Goal: Obtain resource: Download file/media

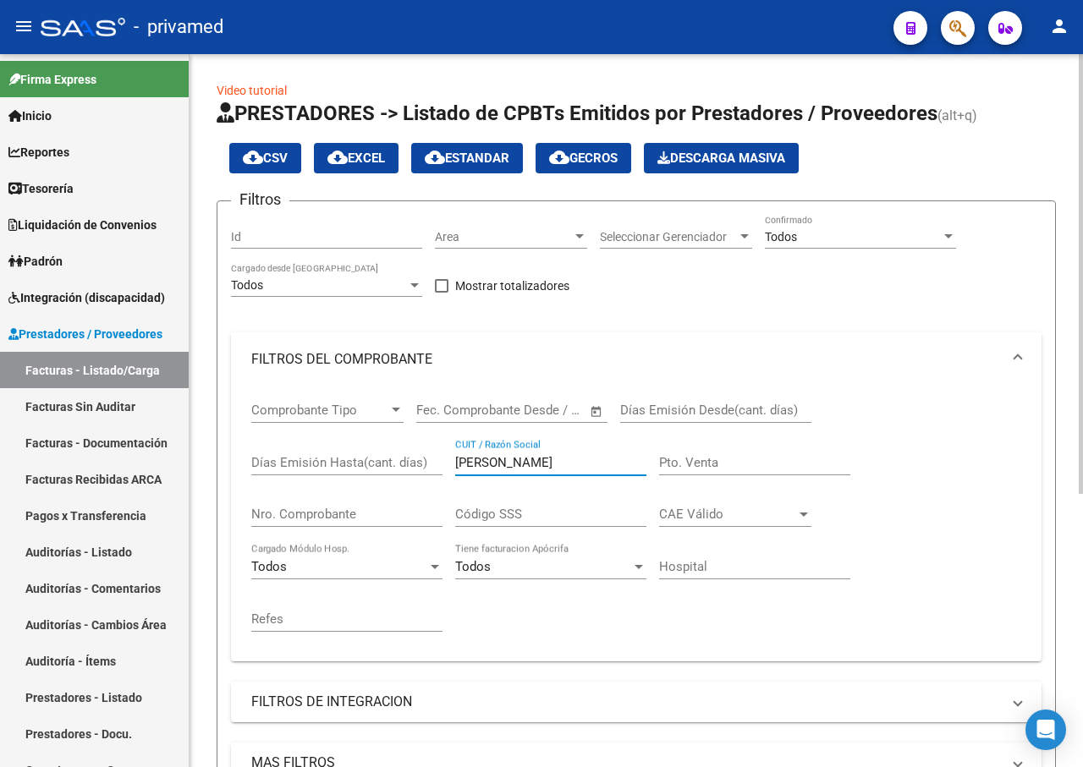
drag, startPoint x: 509, startPoint y: 463, endPoint x: 369, endPoint y: 465, distance: 140.5
click at [371, 465] on div "Comprobante Tipo Comprobante Tipo Fecha inicio – Fecha fin Fec. Comprobante Des…" at bounding box center [636, 517] width 770 height 261
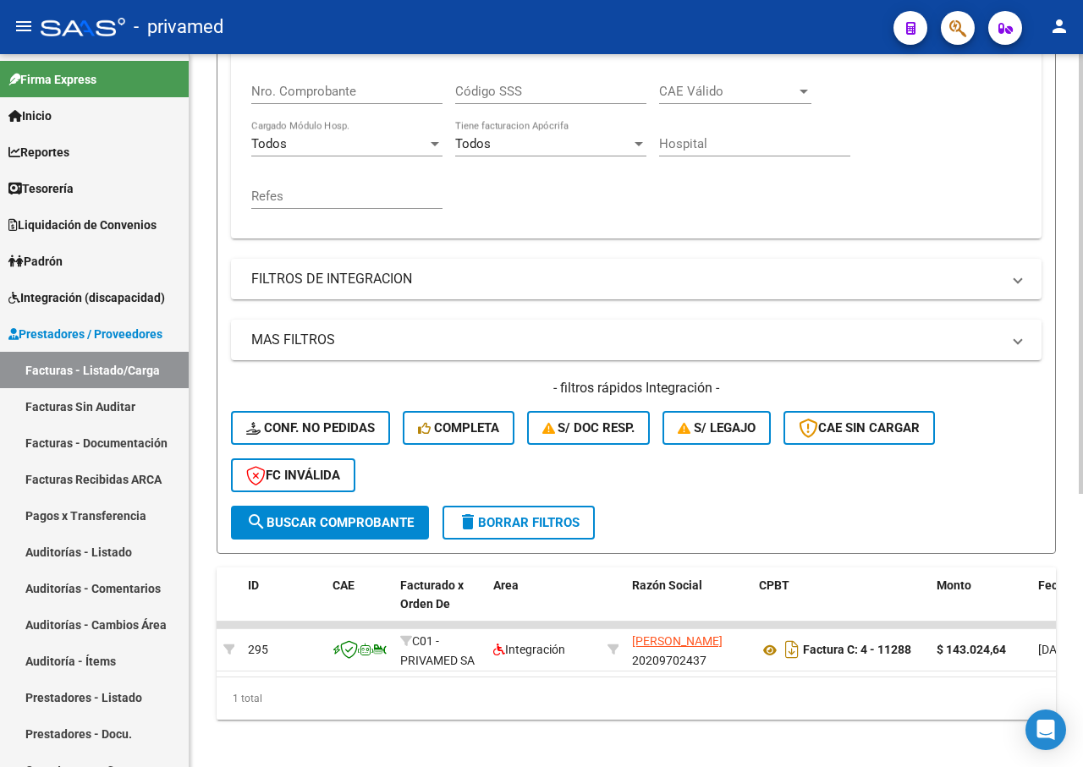
click at [317, 524] on span "search Buscar Comprobante" at bounding box center [330, 522] width 168 height 15
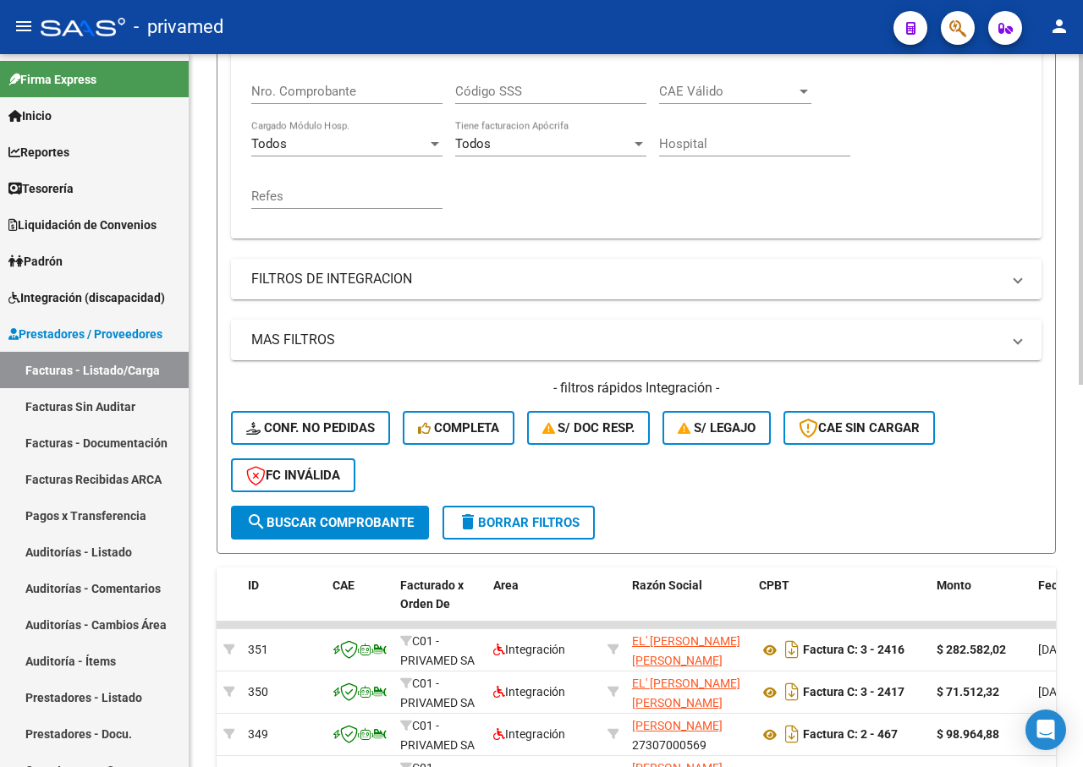
scroll to position [823, 0]
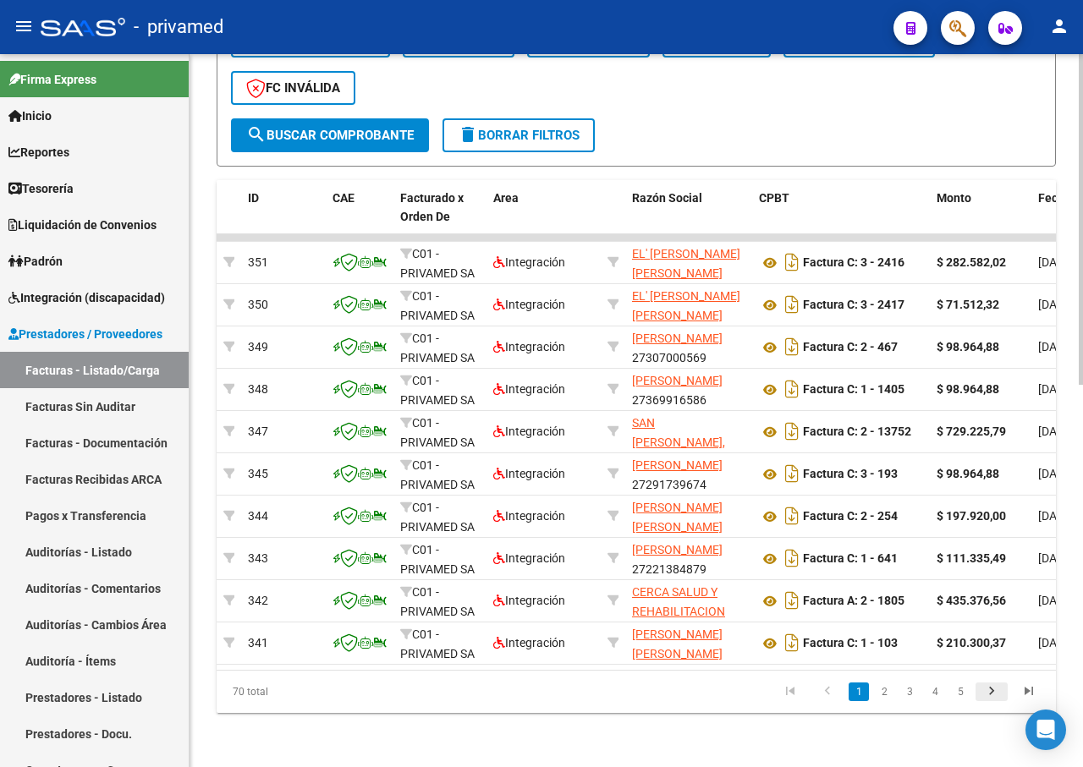
click at [992, 689] on icon "go to next page" at bounding box center [992, 694] width 22 height 20
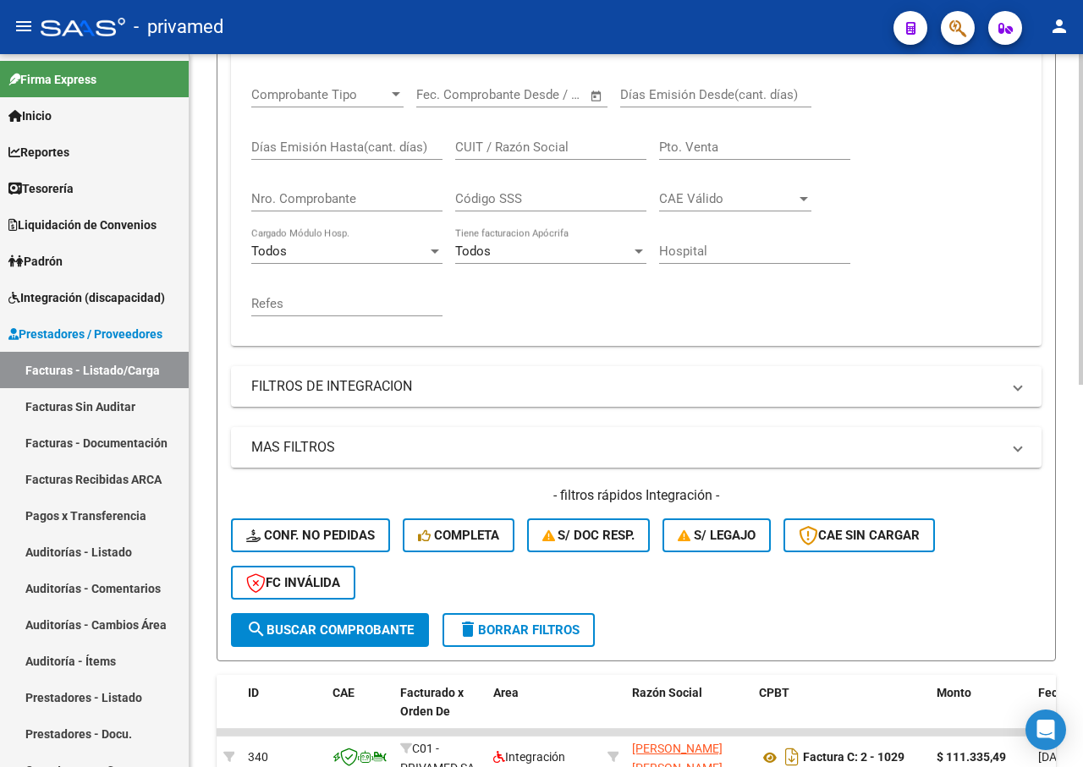
scroll to position [62, 0]
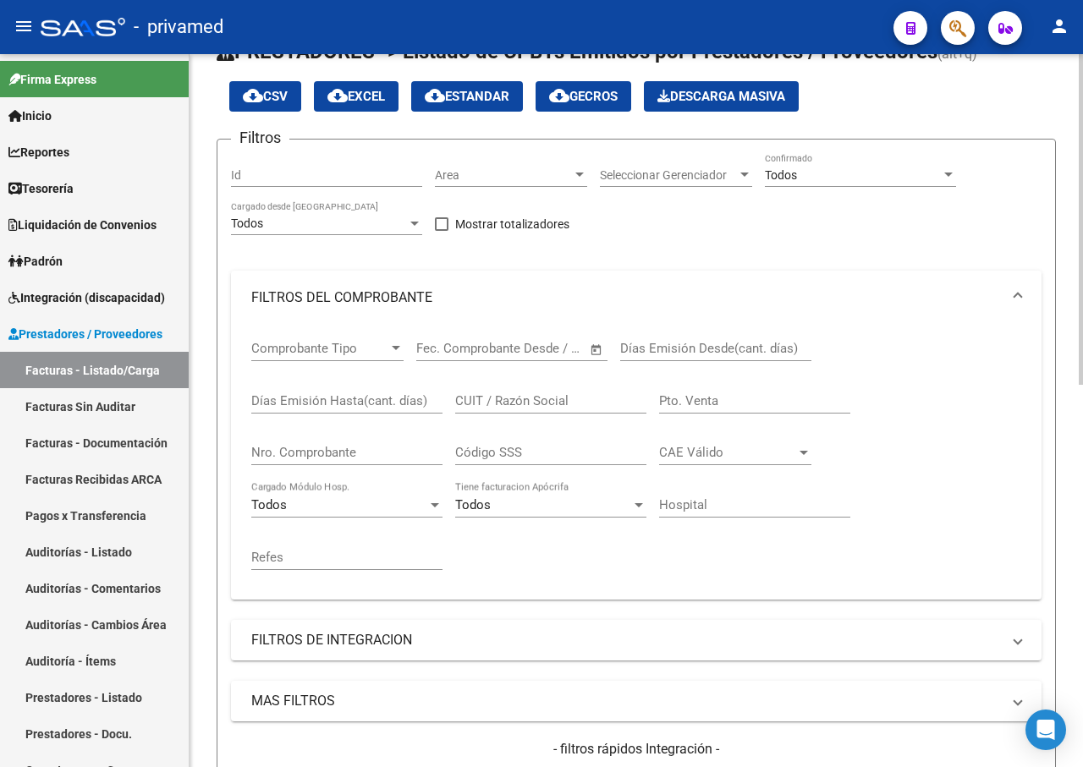
click at [439, 342] on div "Fecha inicio – Fecha fin Fec. Comprobante Desde / Hasta" at bounding box center [501, 343] width 171 height 36
click at [452, 349] on input "text" at bounding box center [450, 348] width 69 height 15
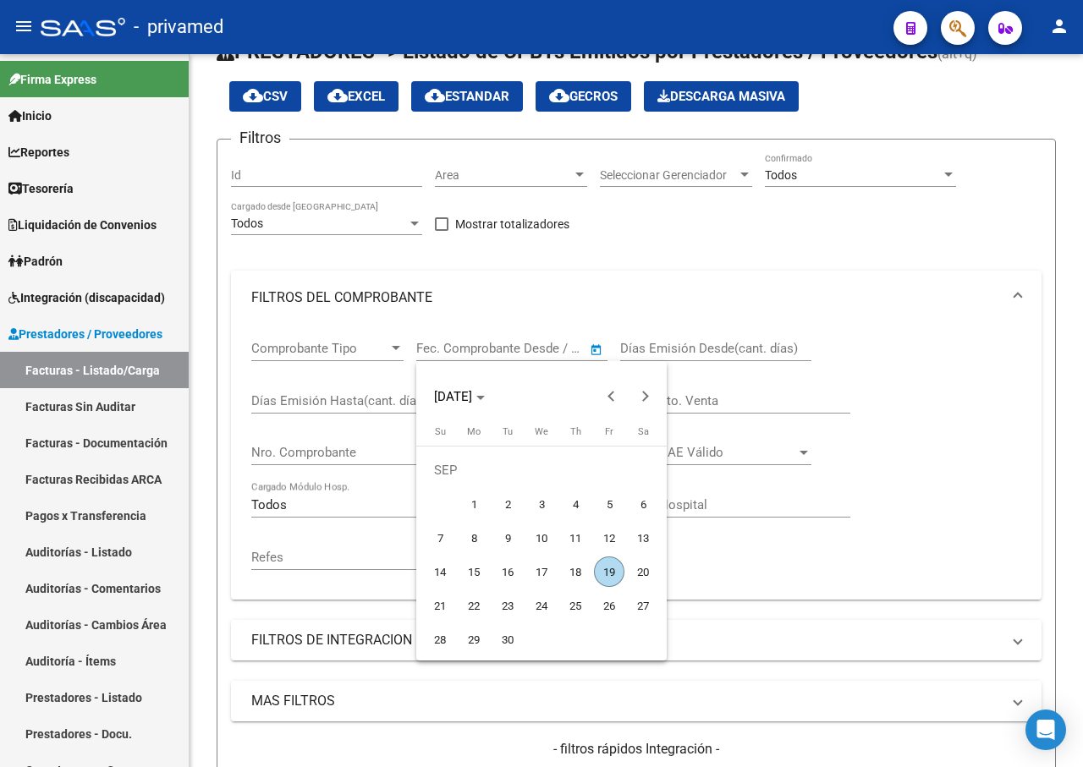
click at [476, 499] on span "1" at bounding box center [474, 504] width 30 height 30
type input "[DATE]"
click at [517, 348] on div at bounding box center [541, 383] width 1083 height 767
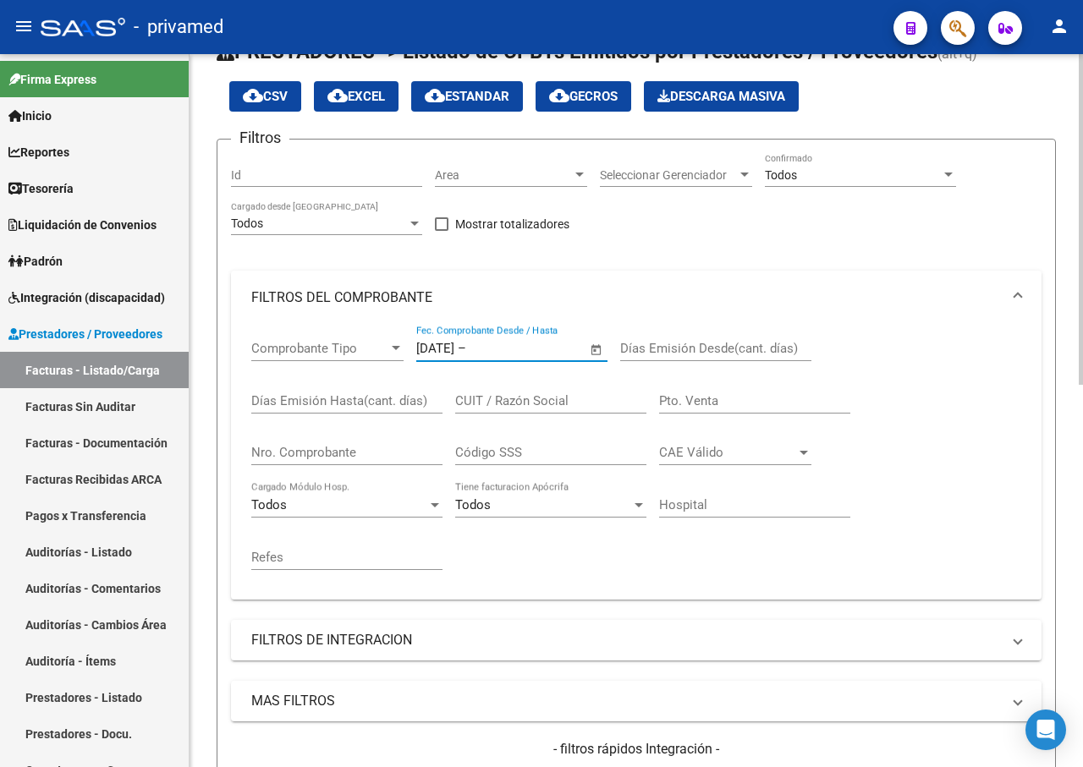
click at [530, 341] on input "text" at bounding box center [511, 348] width 82 height 15
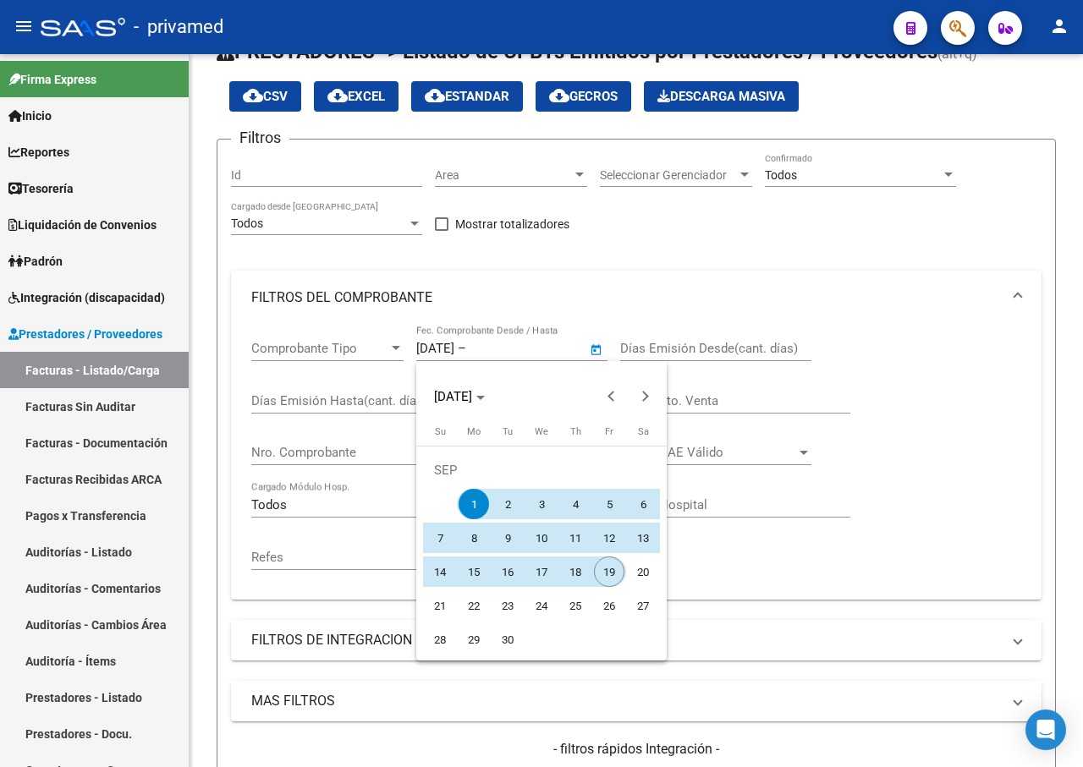
click at [610, 572] on span "19" at bounding box center [609, 572] width 30 height 30
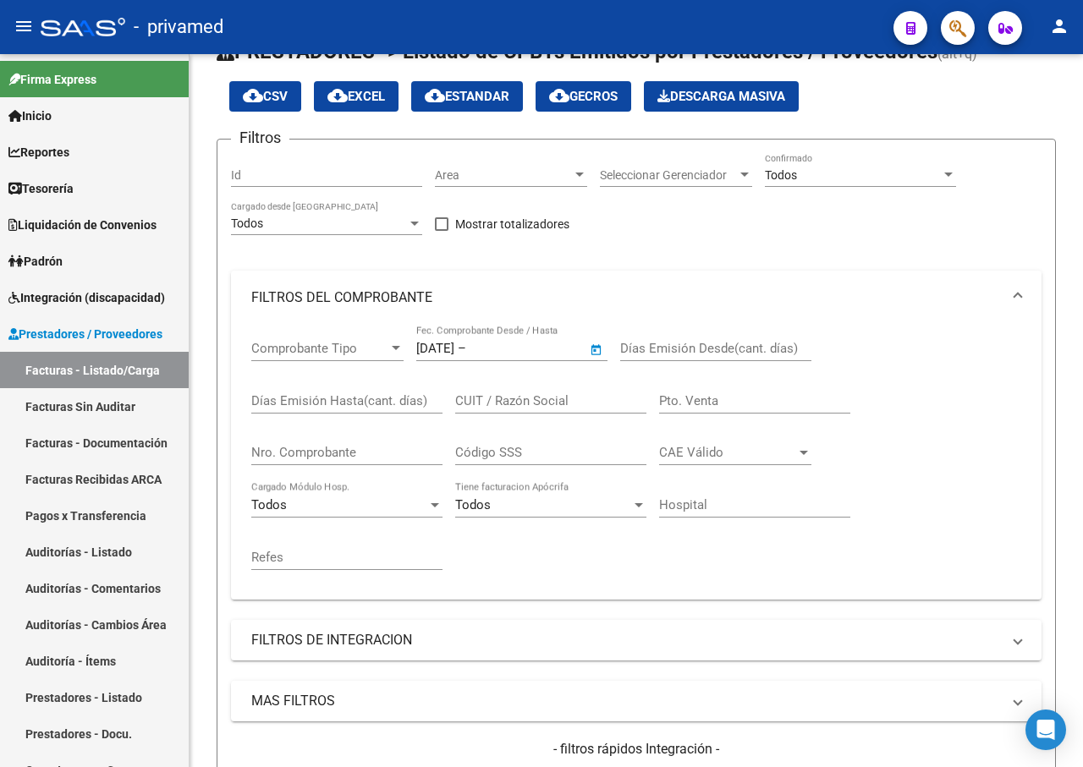
type input "[DATE]"
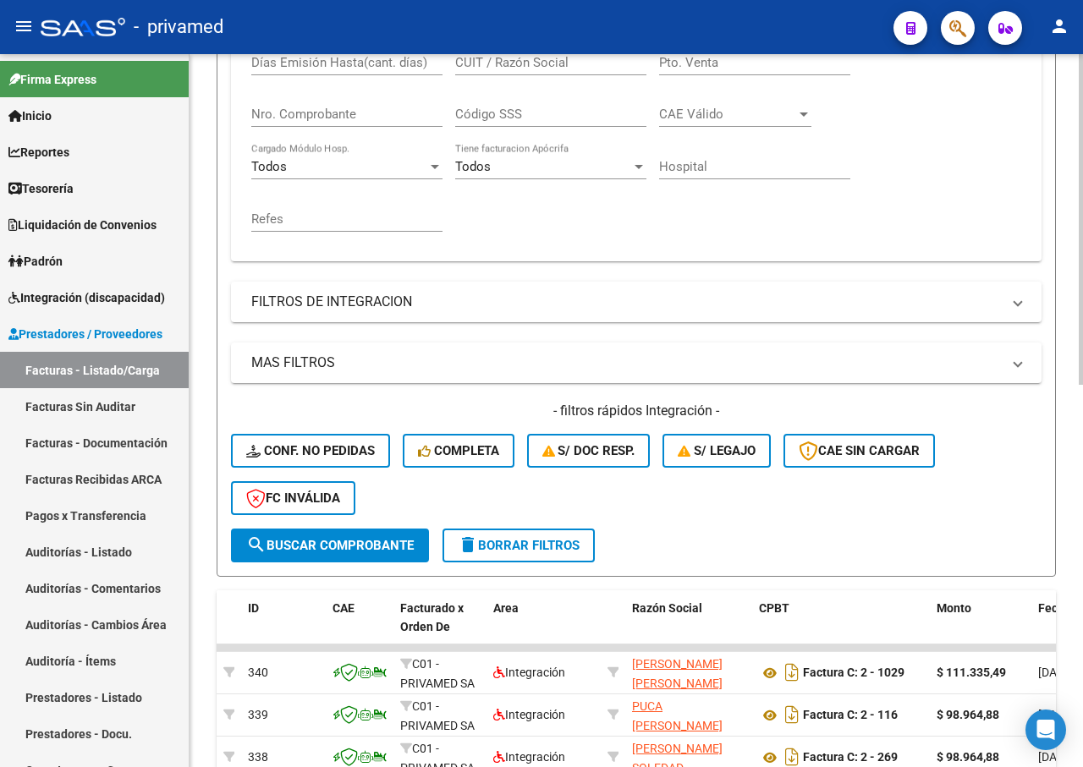
click at [358, 543] on span "search Buscar Comprobante" at bounding box center [330, 545] width 168 height 15
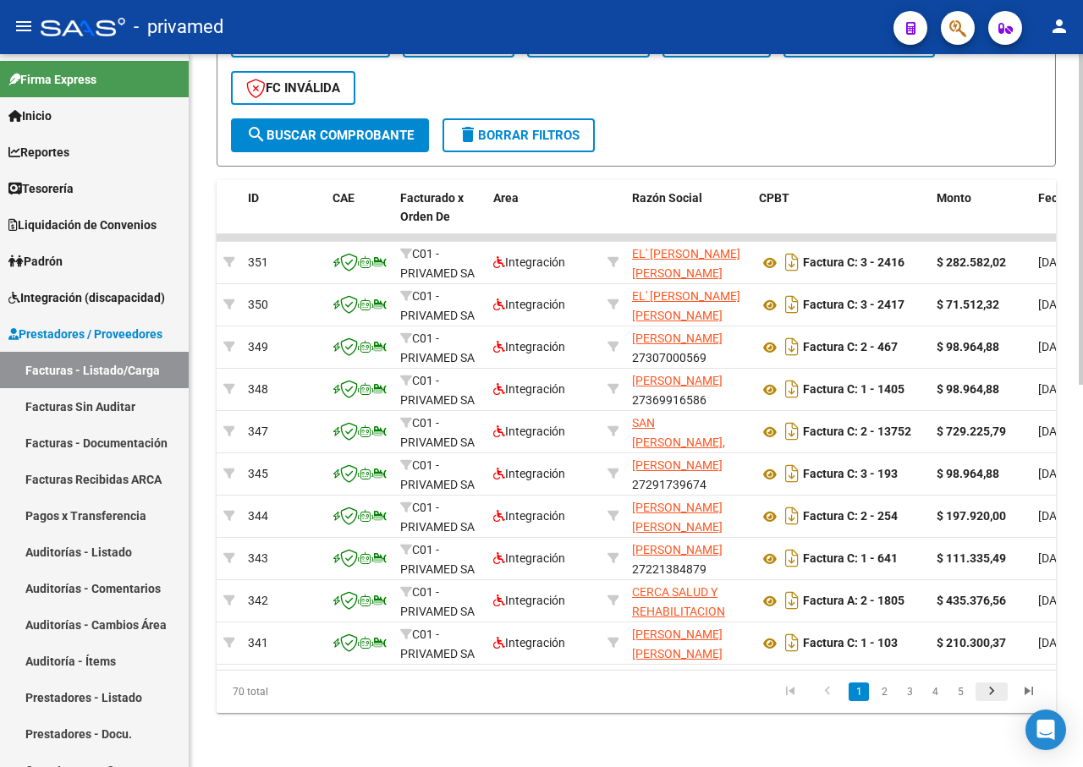
click at [998, 694] on icon "go to next page" at bounding box center [992, 694] width 22 height 20
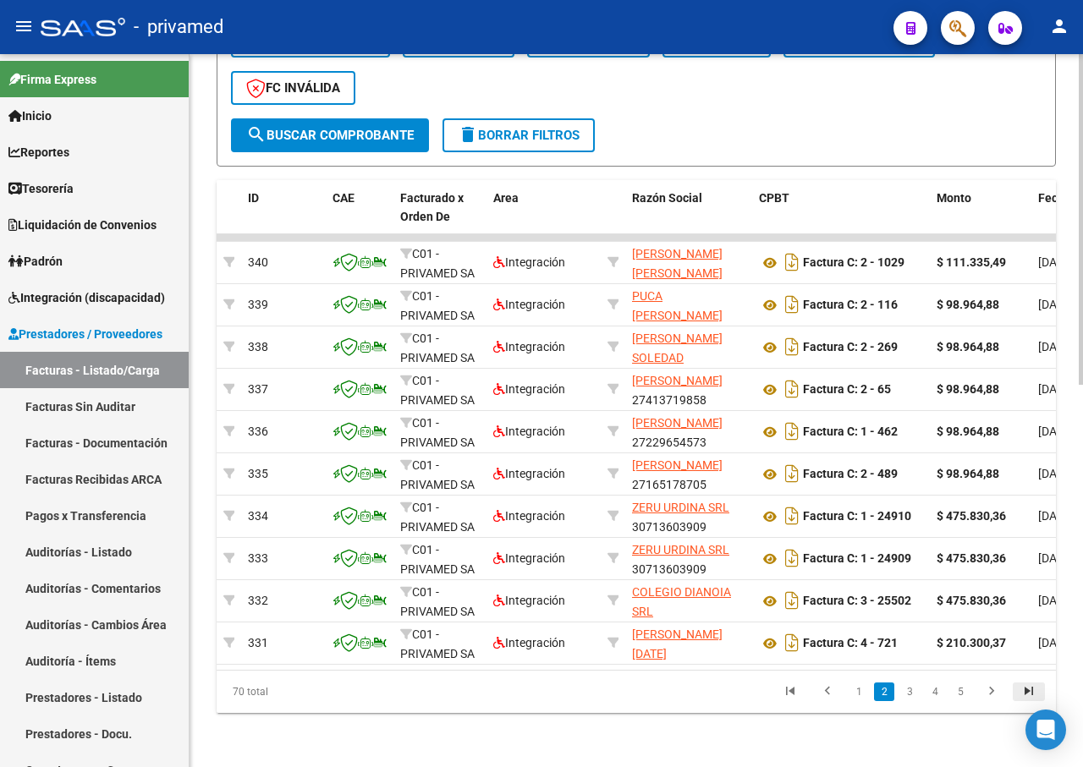
click at [1025, 691] on icon "go to last page" at bounding box center [1029, 694] width 22 height 20
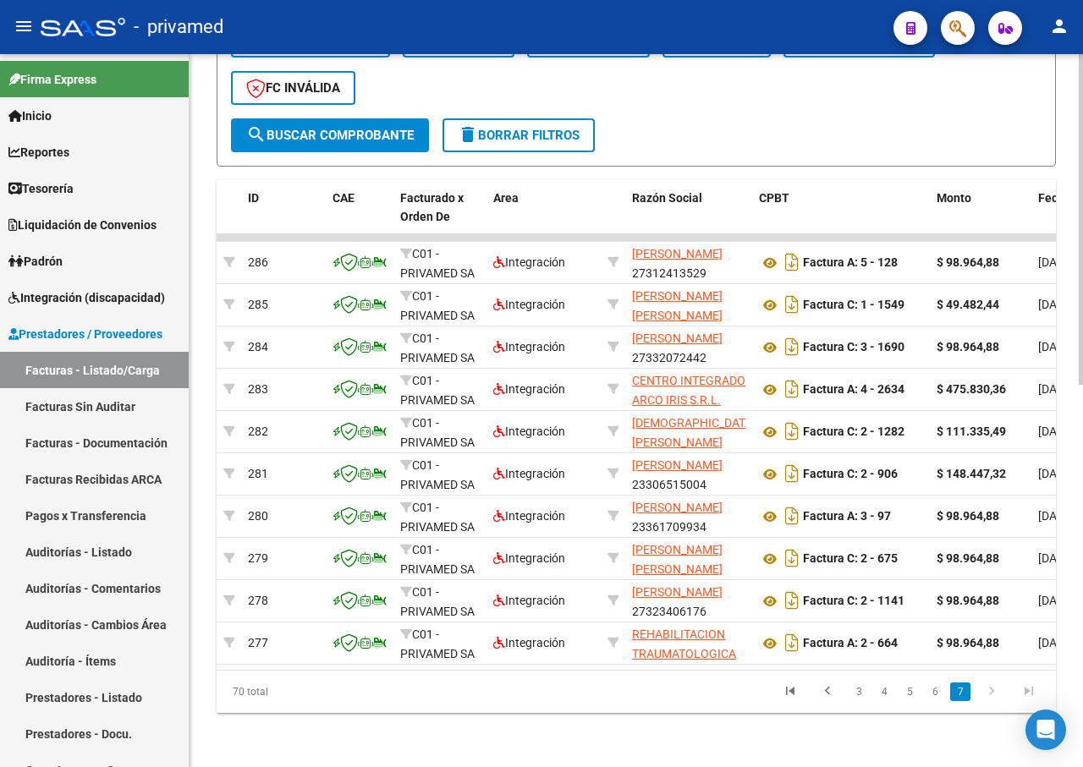
click at [1029, 693] on icon "go to last page" at bounding box center [1029, 694] width 22 height 20
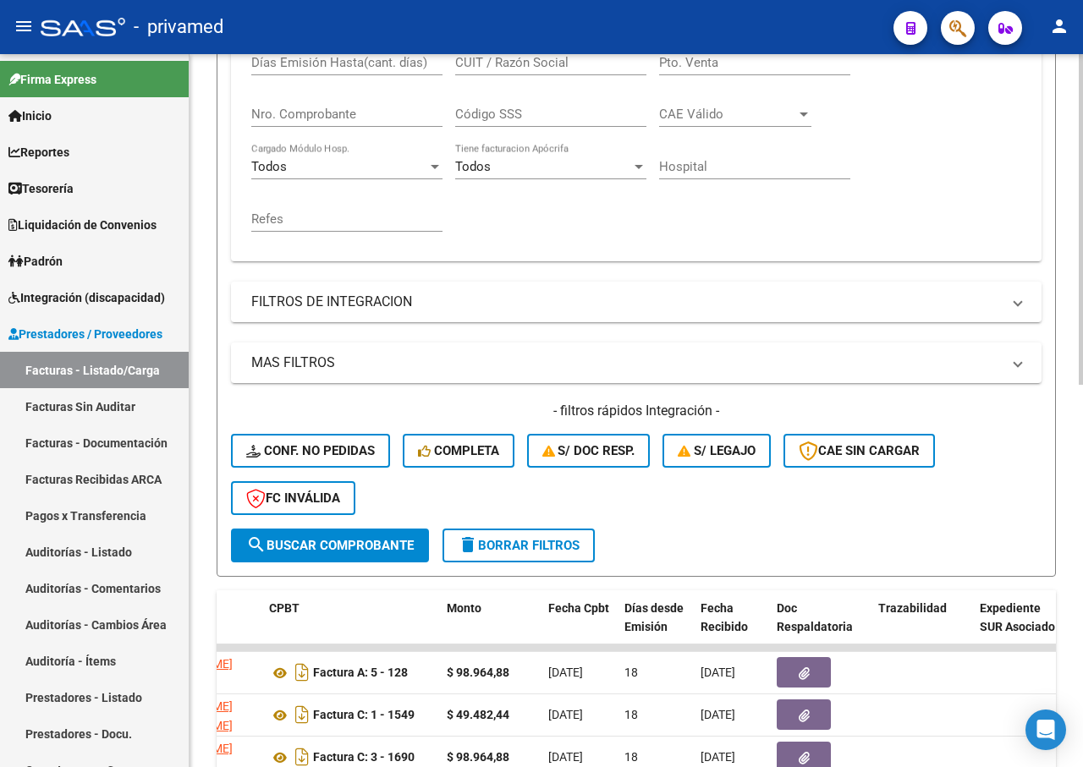
scroll to position [0, 0]
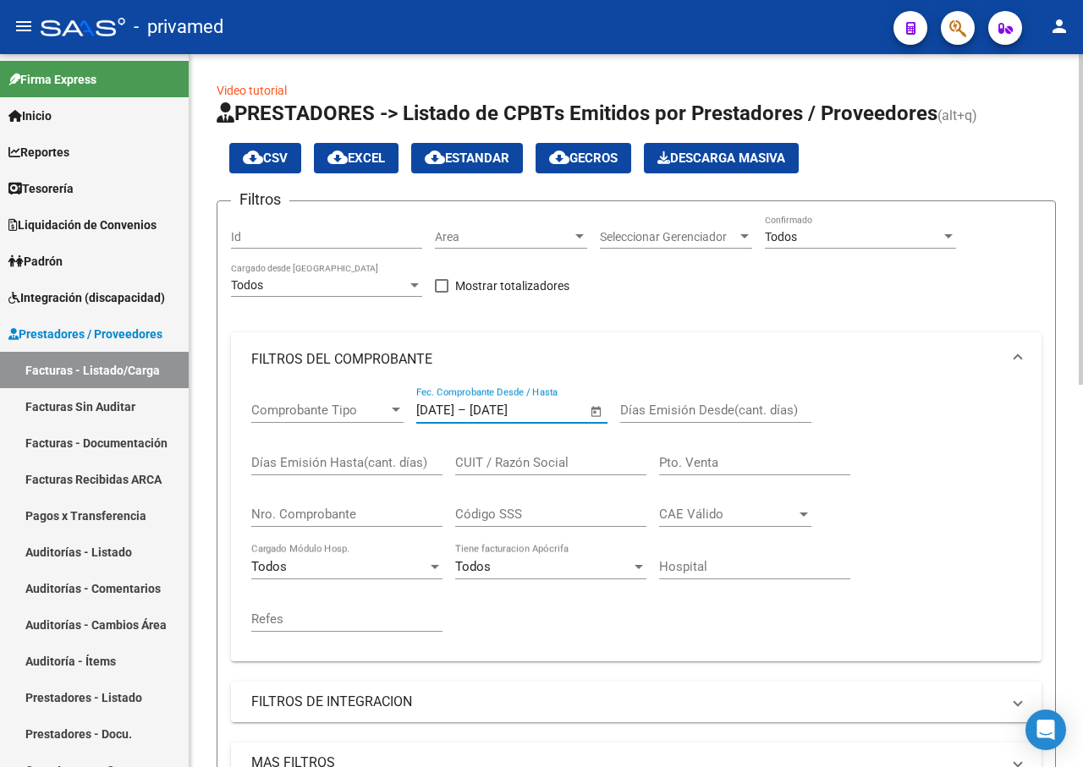
click at [389, 412] on div "Comprobante Tipo Comprobante Tipo [DATE] [DATE] – [DATE] [DATE] Fec. Comprobant…" at bounding box center [636, 517] width 770 height 261
drag, startPoint x: 492, startPoint y: 409, endPoint x: 379, endPoint y: 408, distance: 112.5
click at [379, 408] on div "Comprobante Tipo Comprobante Tipo [DATE] [DATE] – Fecha fin Fec. Comprobante De…" at bounding box center [636, 517] width 770 height 261
click at [510, 409] on input "text" at bounding box center [511, 410] width 82 height 15
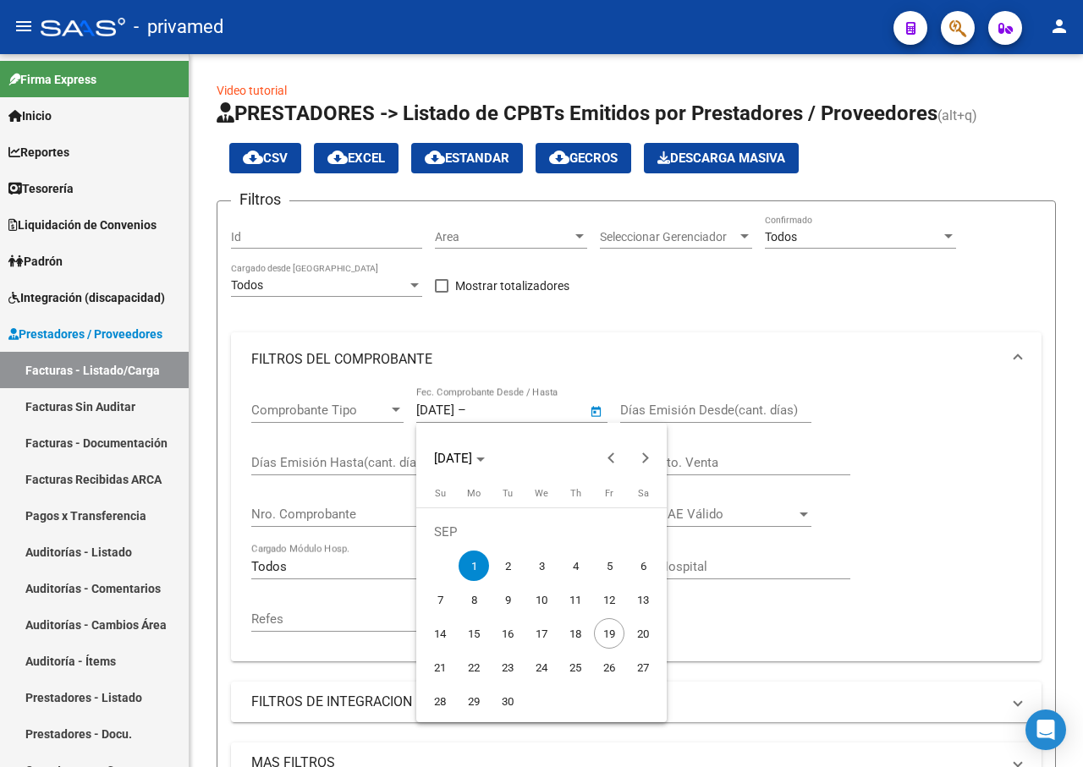
click at [474, 403] on div at bounding box center [541, 383] width 1083 height 767
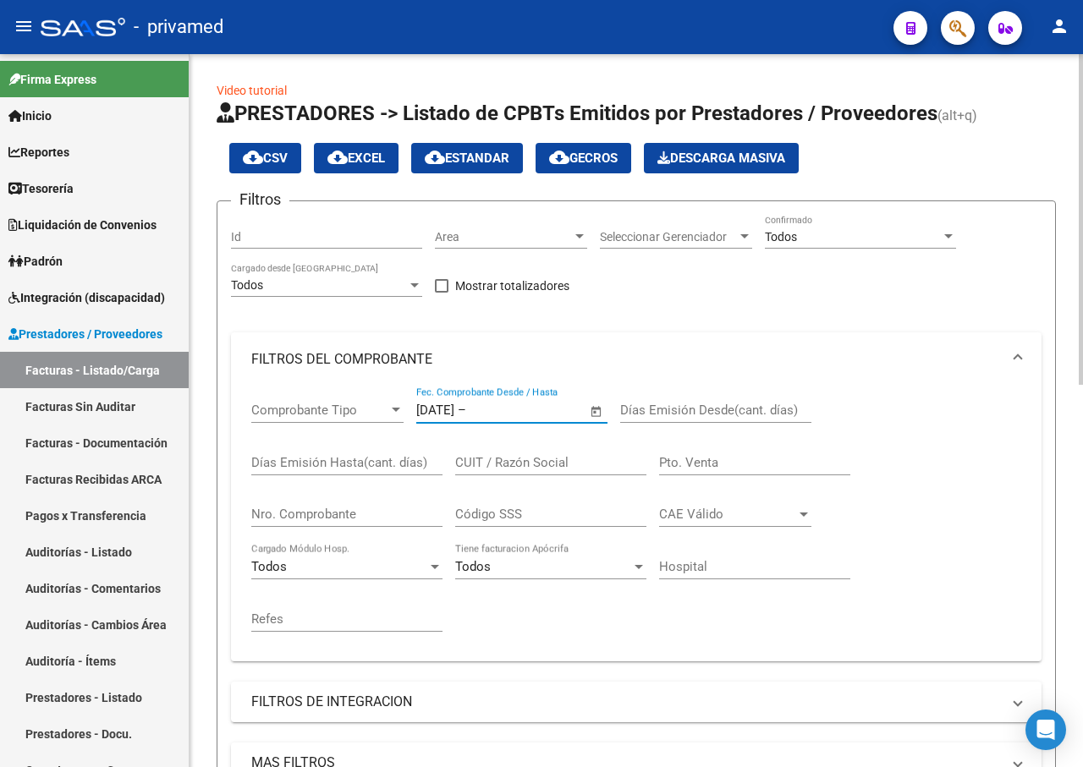
drag, startPoint x: 472, startPoint y: 408, endPoint x: 399, endPoint y: 398, distance: 74.3
click at [388, 400] on div "Comprobante Tipo Comprobante Tipo [DATE] [DATE] – Fecha fin Fec. Comprobante De…" at bounding box center [636, 517] width 770 height 261
click at [452, 404] on div "5 5 – Fecha fin" at bounding box center [501, 410] width 171 height 15
type input "[DATE]"
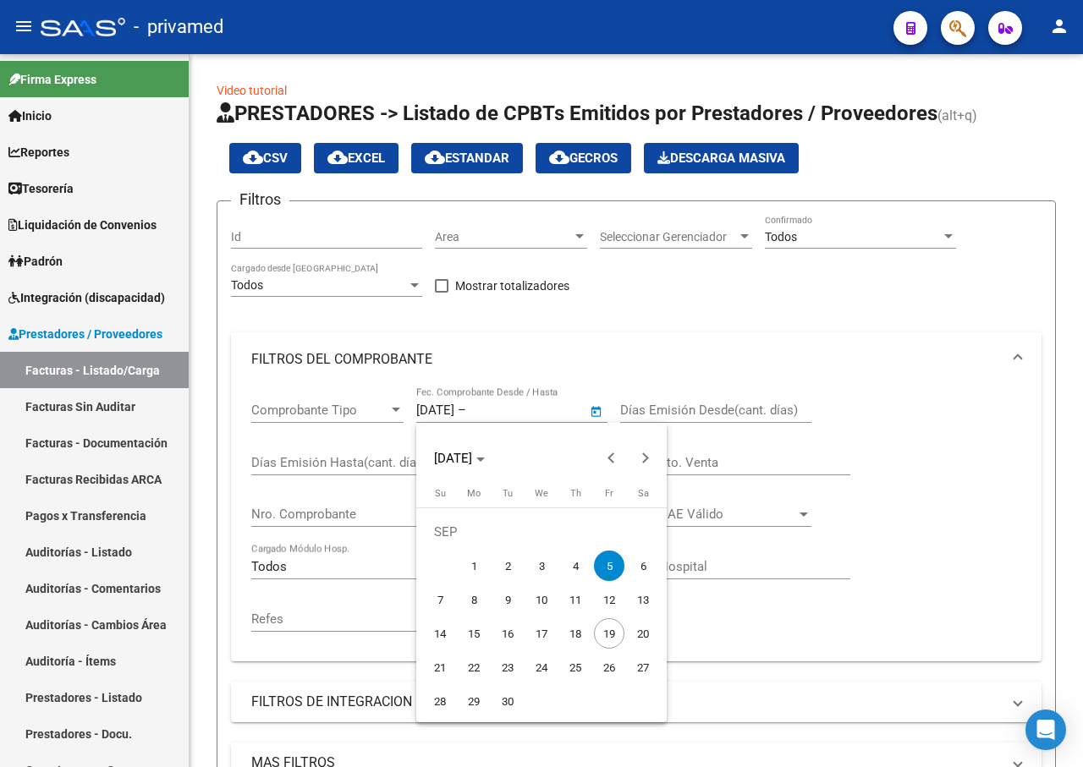
click at [489, 409] on div at bounding box center [541, 383] width 1083 height 767
click at [482, 404] on div "[DATE] [DATE] – Fecha fin" at bounding box center [501, 410] width 171 height 15
type input "[DATE]"
click at [447, 397] on div at bounding box center [541, 383] width 1083 height 767
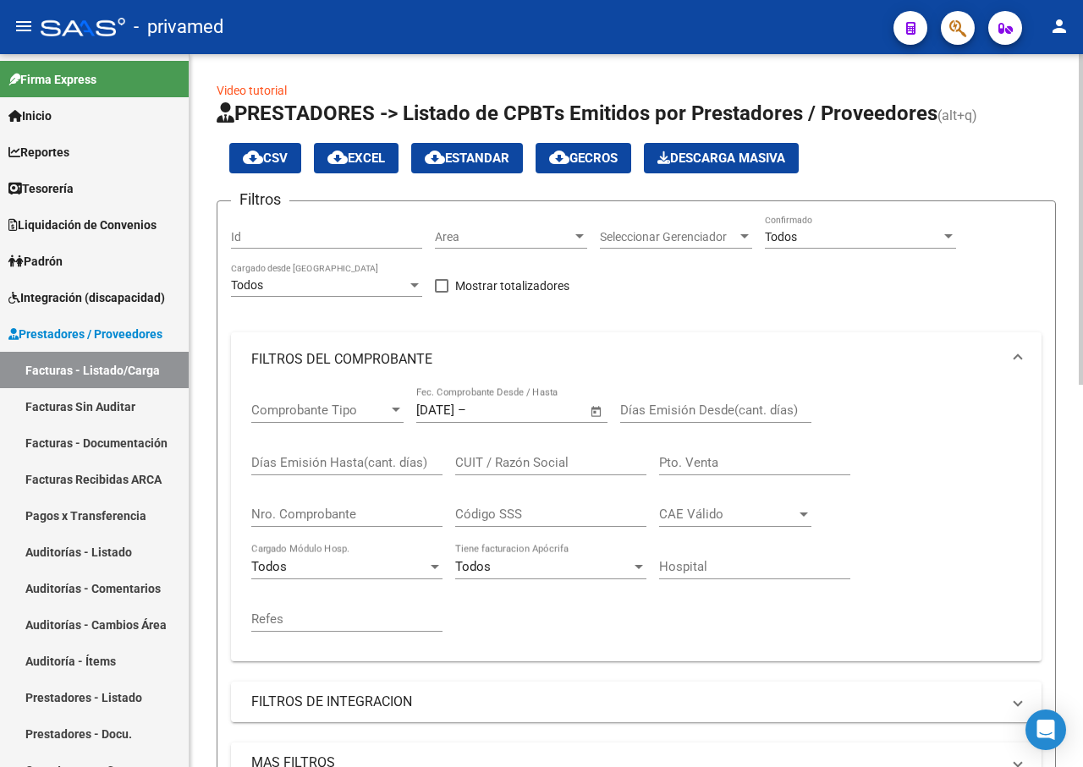
click at [430, 413] on input "[DATE]" at bounding box center [435, 410] width 38 height 15
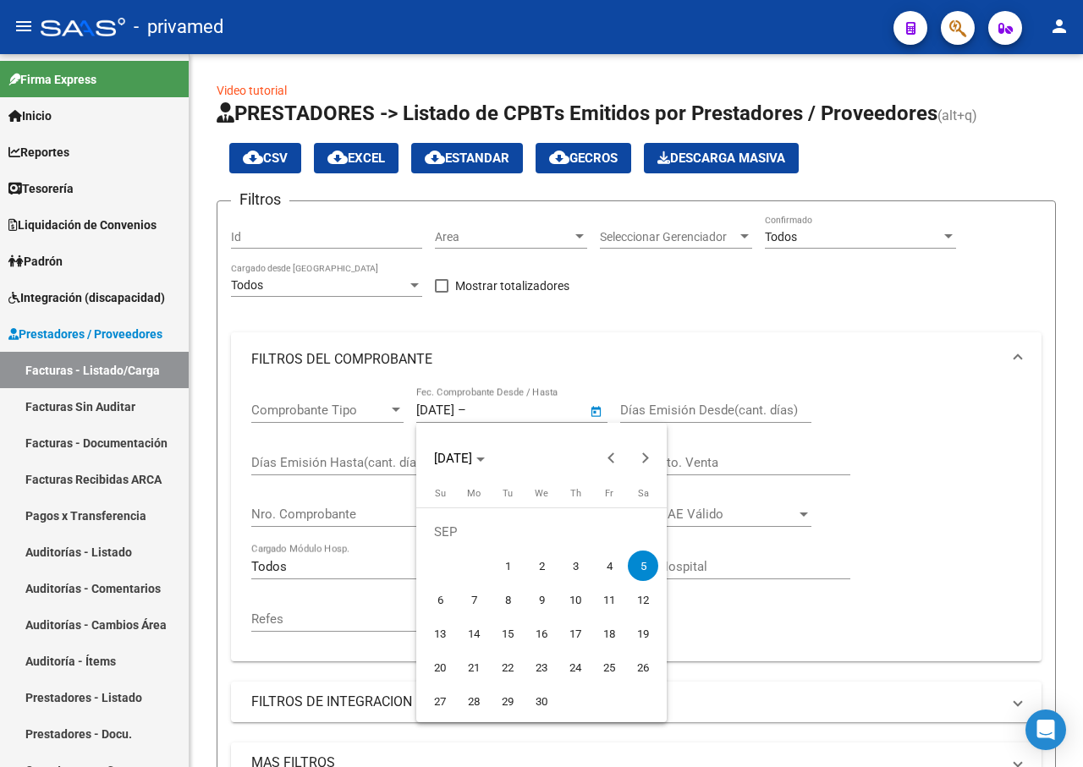
drag, startPoint x: 422, startPoint y: 412, endPoint x: 553, endPoint y: 434, distance: 133.0
click at [479, 411] on div at bounding box center [541, 383] width 1083 height 767
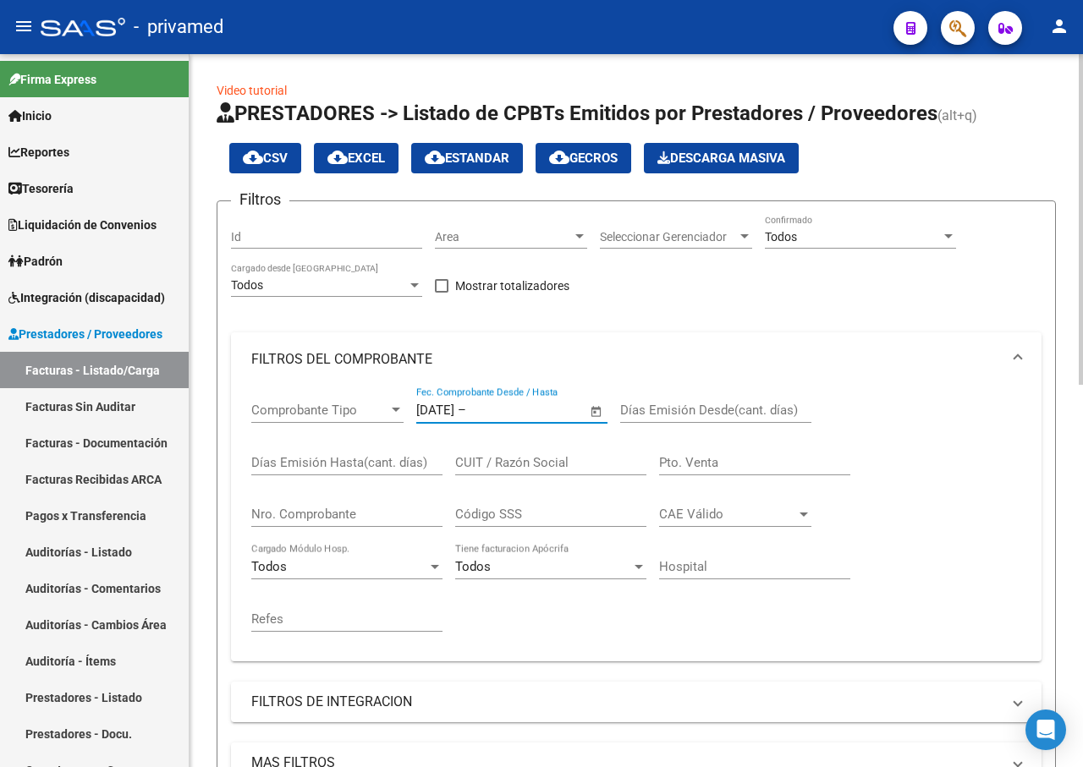
click at [505, 408] on input "text" at bounding box center [511, 410] width 82 height 15
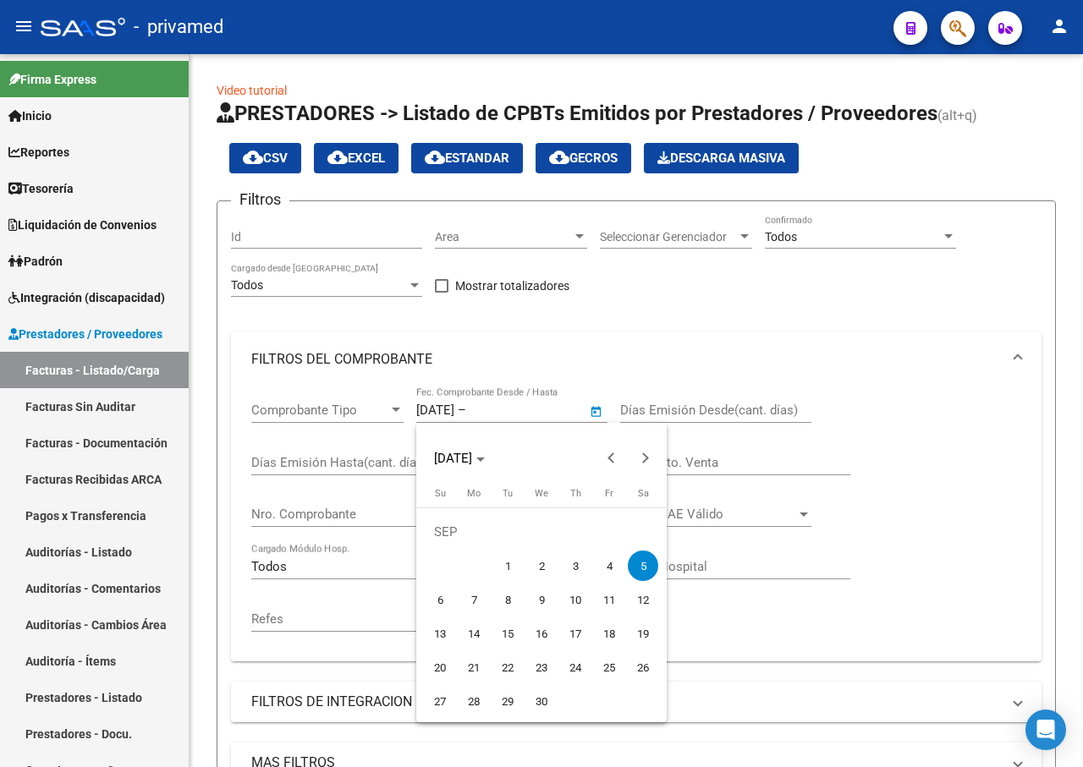
click at [866, 267] on div at bounding box center [541, 383] width 1083 height 767
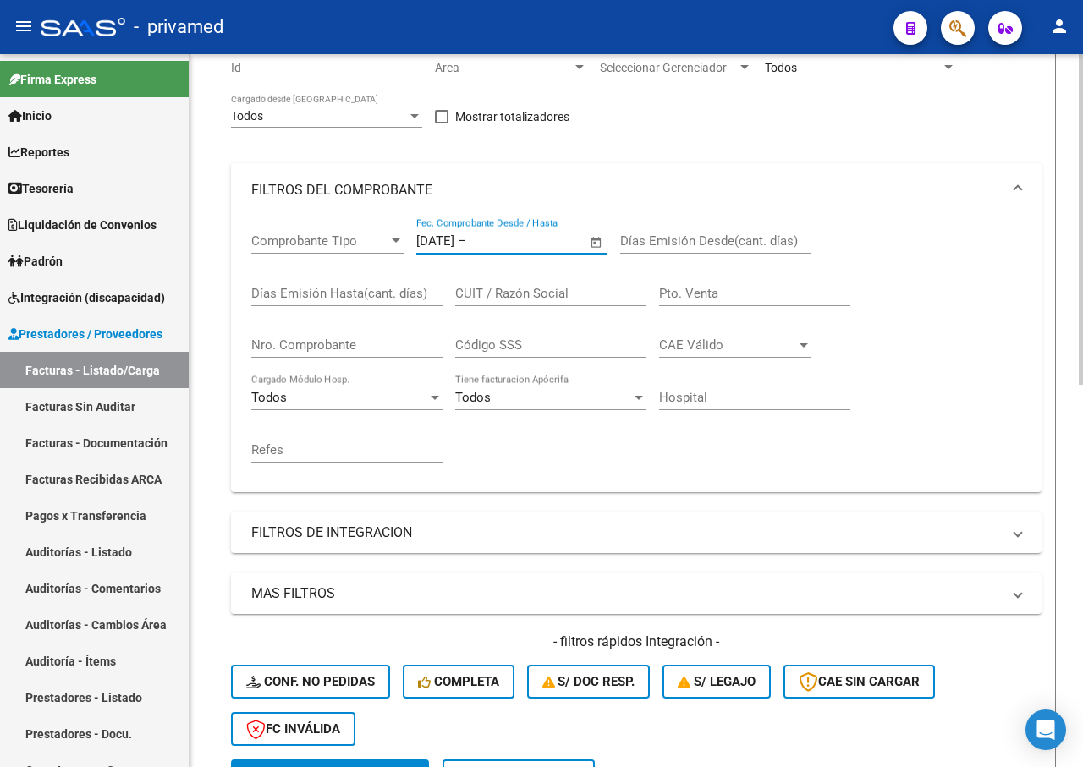
scroll to position [423, 0]
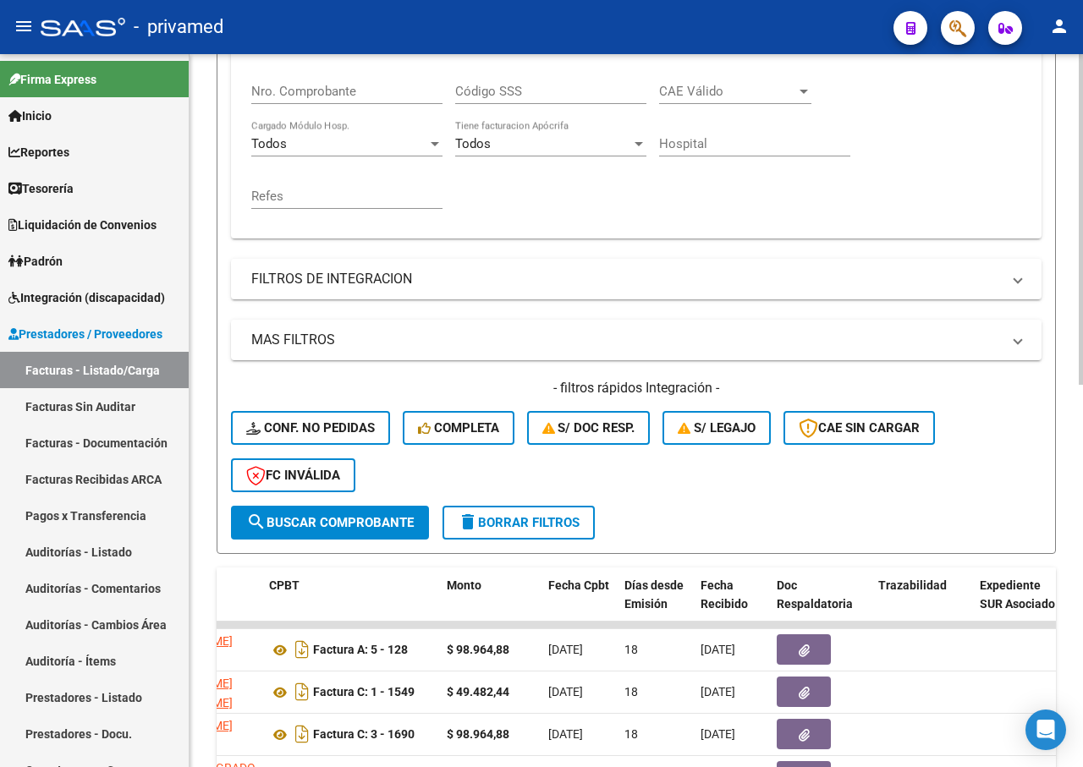
click at [513, 522] on span "delete Borrar Filtros" at bounding box center [519, 522] width 122 height 15
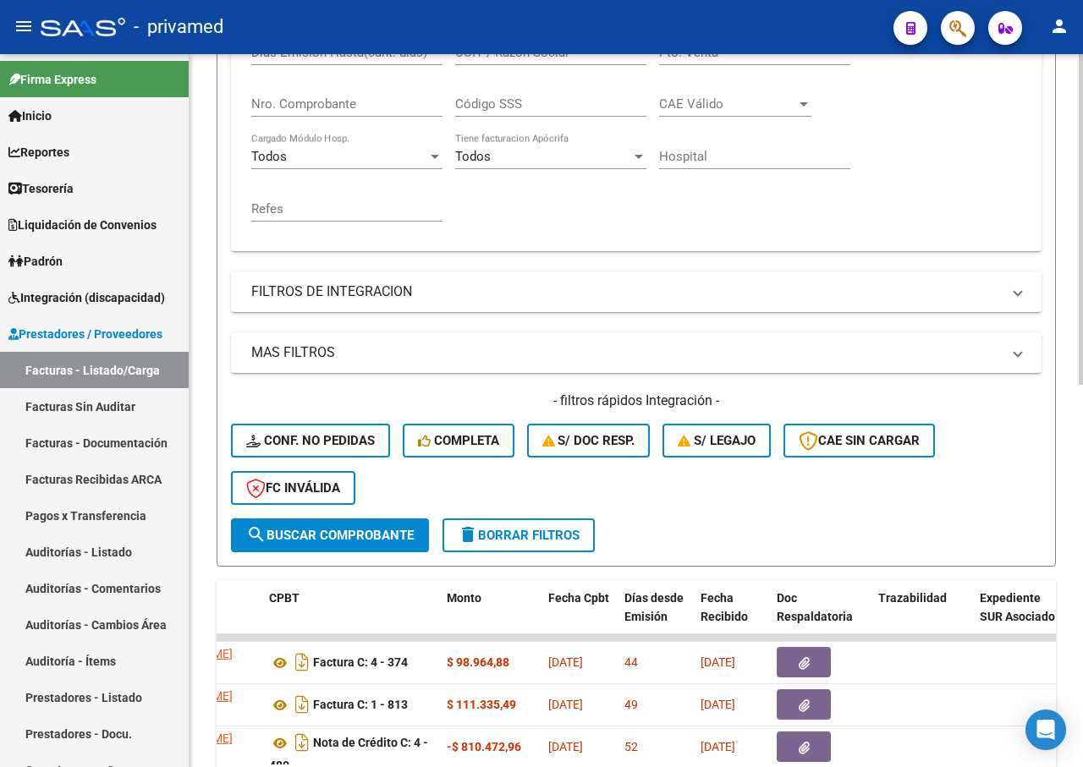
scroll to position [85, 0]
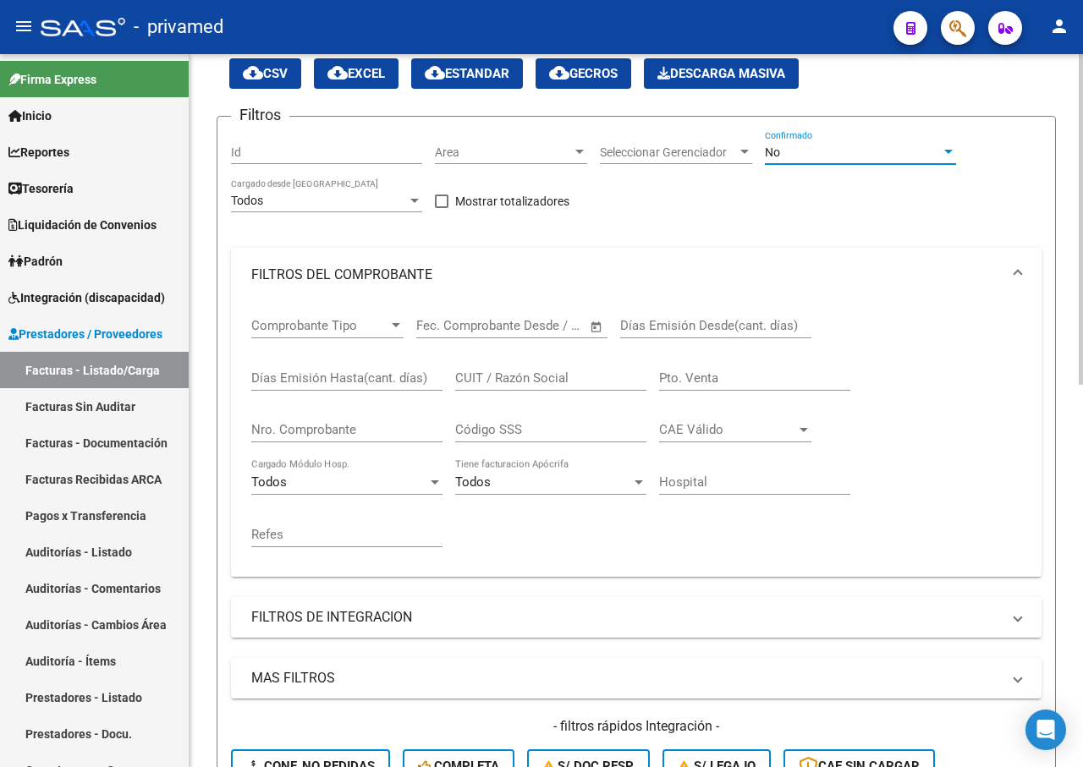
click at [857, 148] on div "No" at bounding box center [853, 153] width 176 height 14
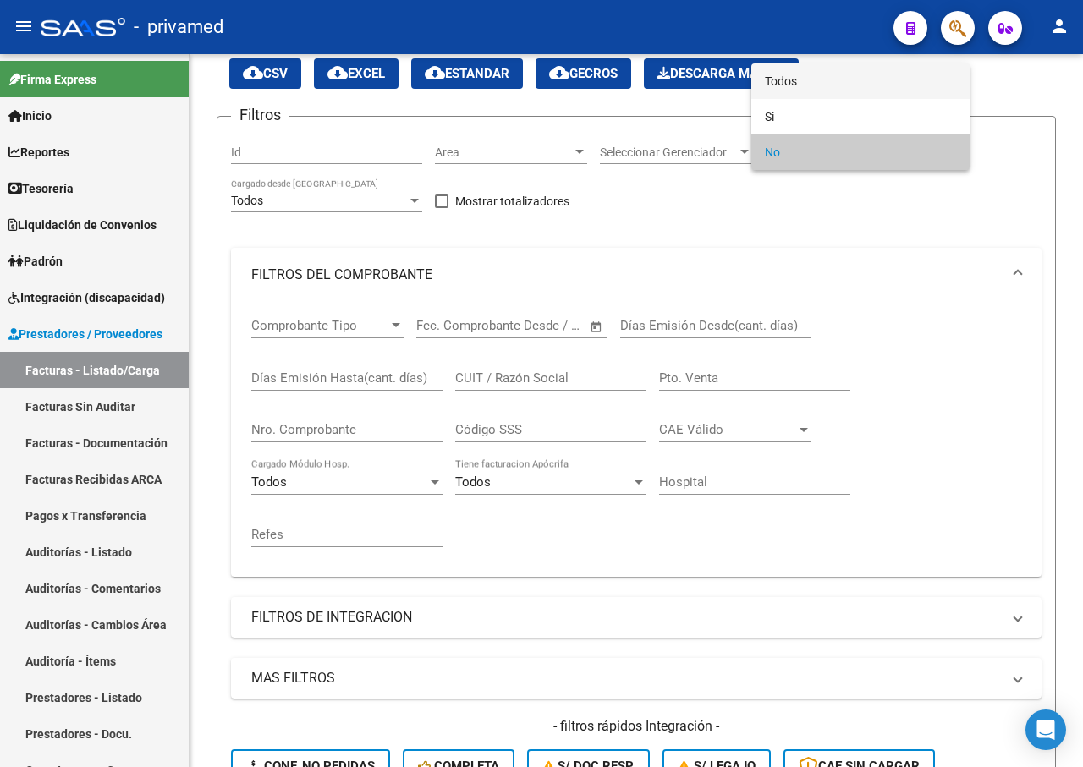
click at [783, 82] on span "Todos" at bounding box center [860, 81] width 191 height 36
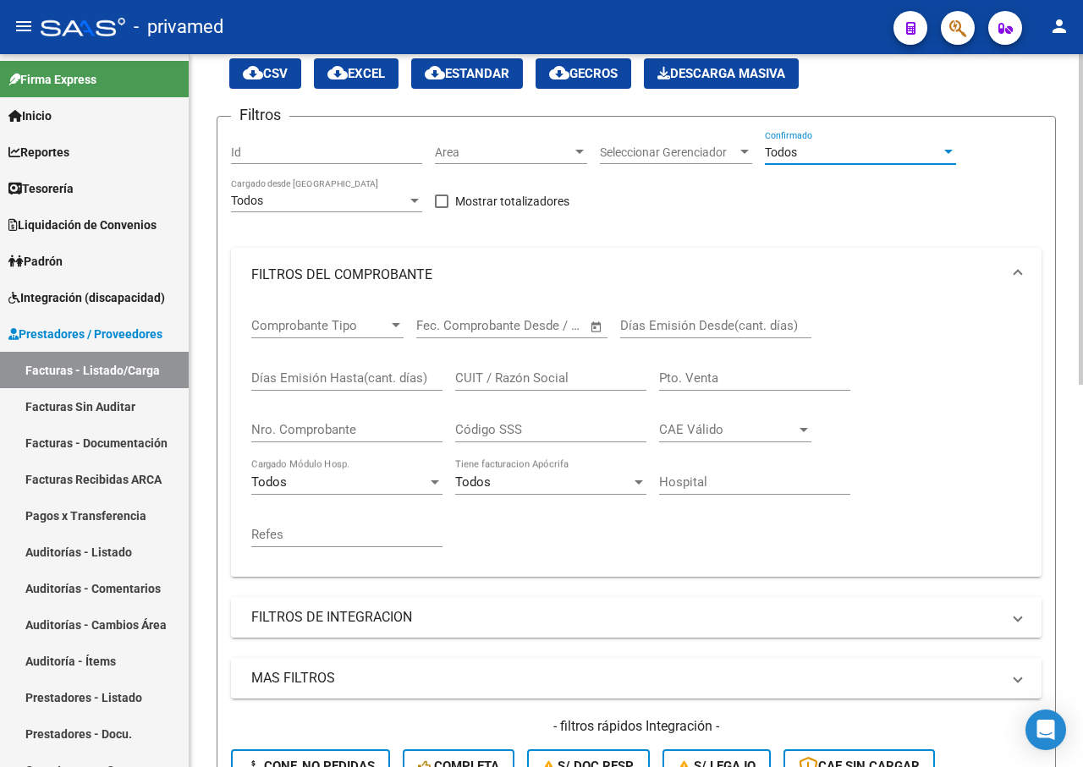
click at [1016, 623] on span at bounding box center [1018, 617] width 7 height 19
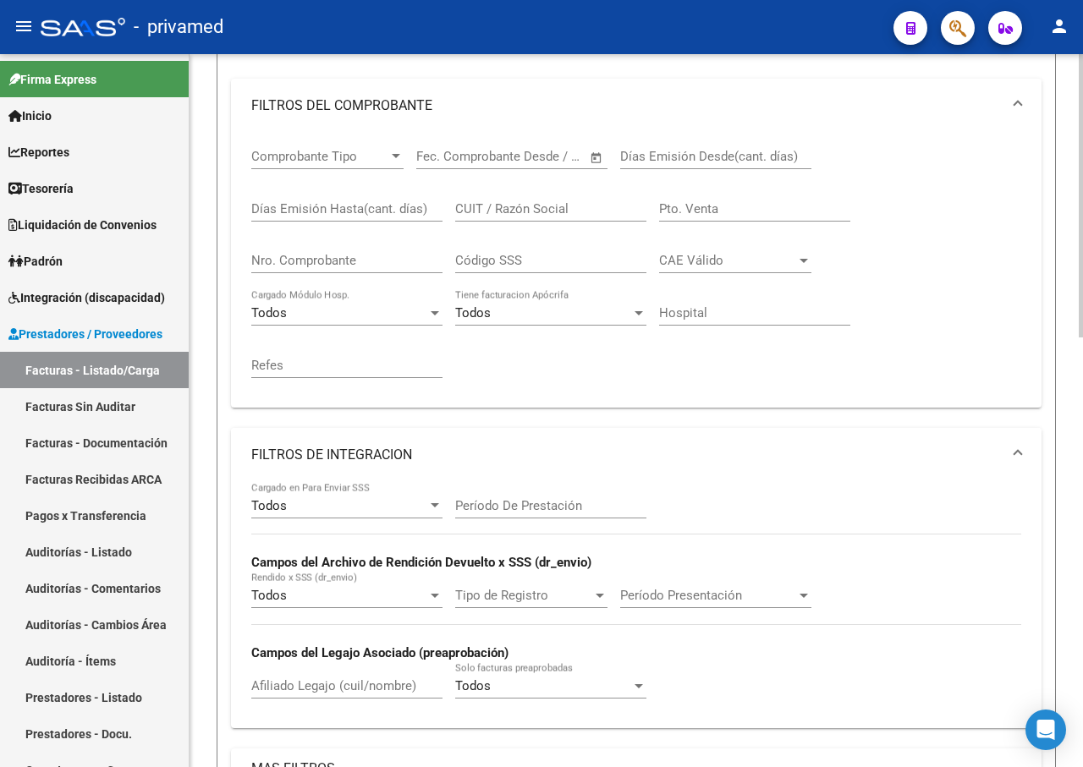
scroll to position [338, 0]
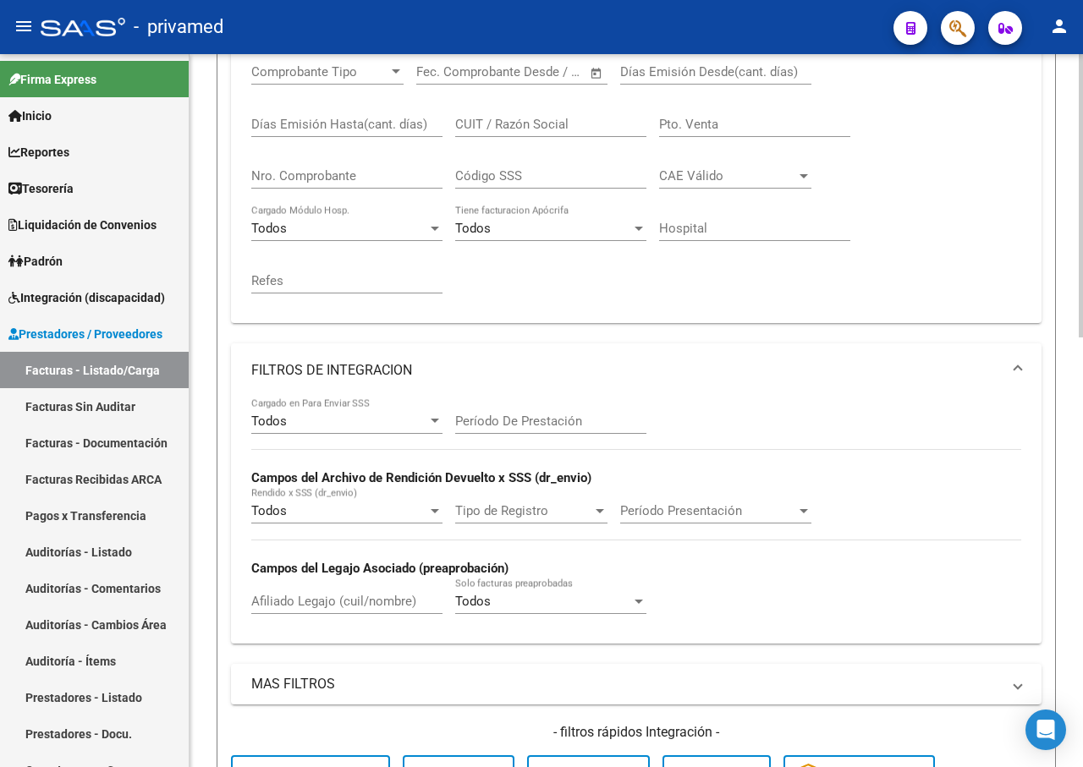
click at [515, 421] on input "Período De Prestación" at bounding box center [550, 421] width 191 height 15
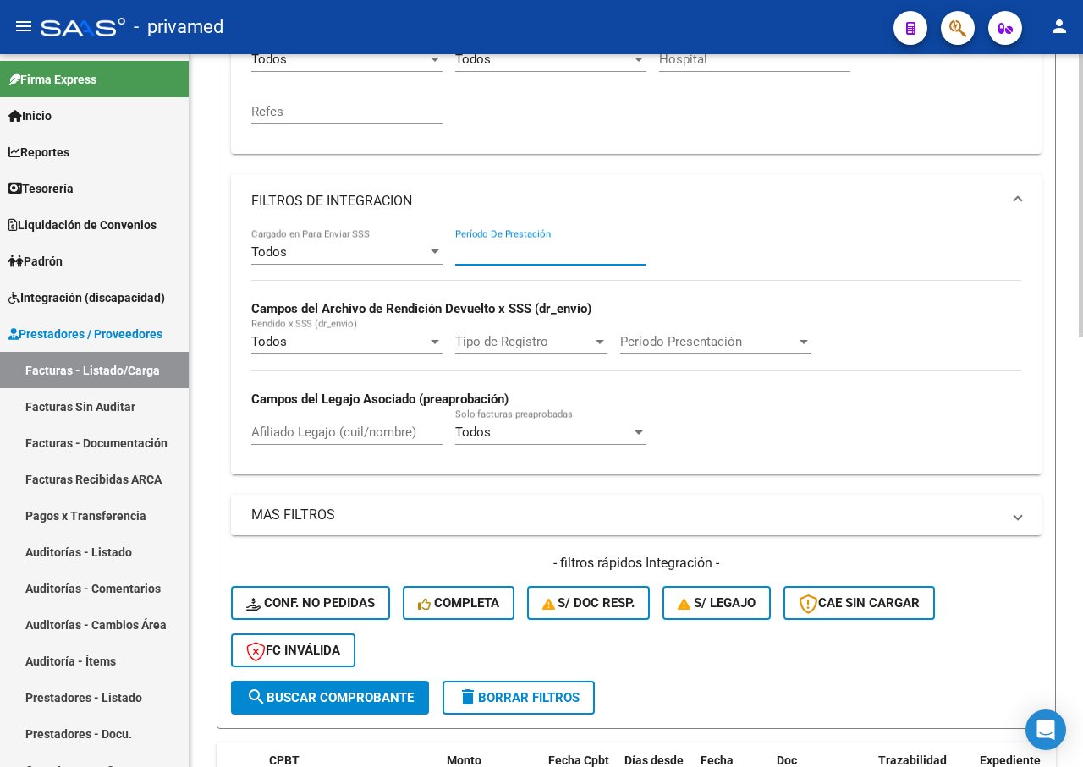
click at [304, 519] on mat-panel-title "MAS FILTROS" at bounding box center [626, 515] width 750 height 19
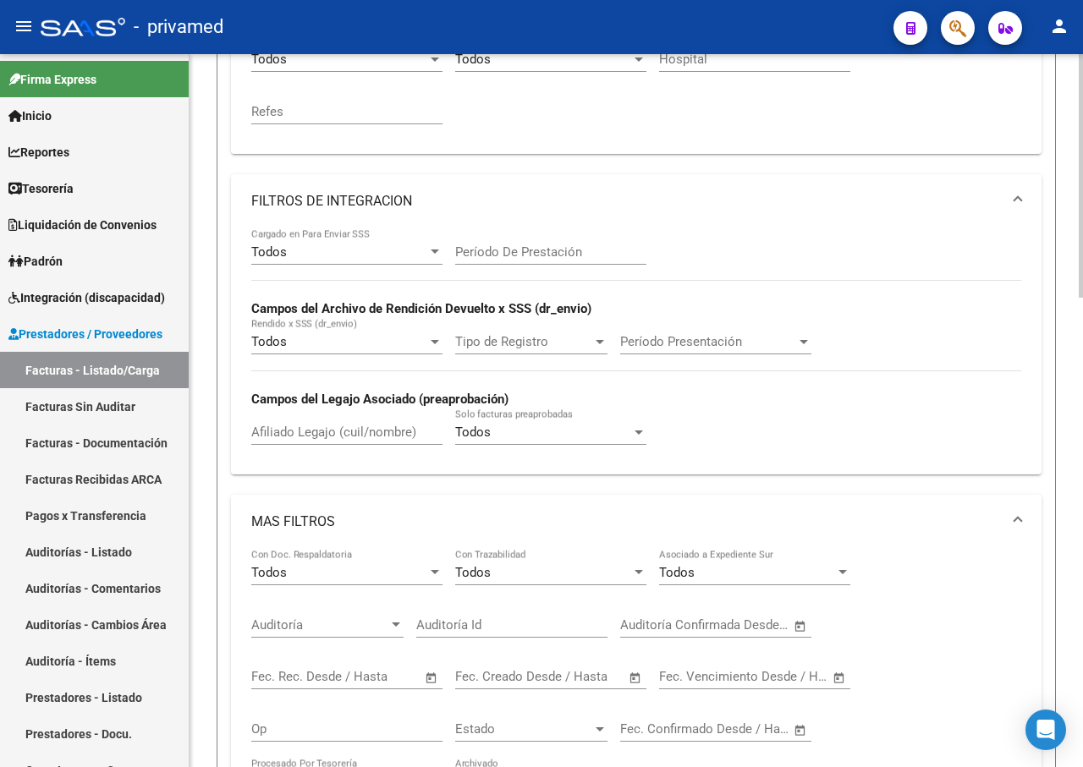
scroll to position [677, 0]
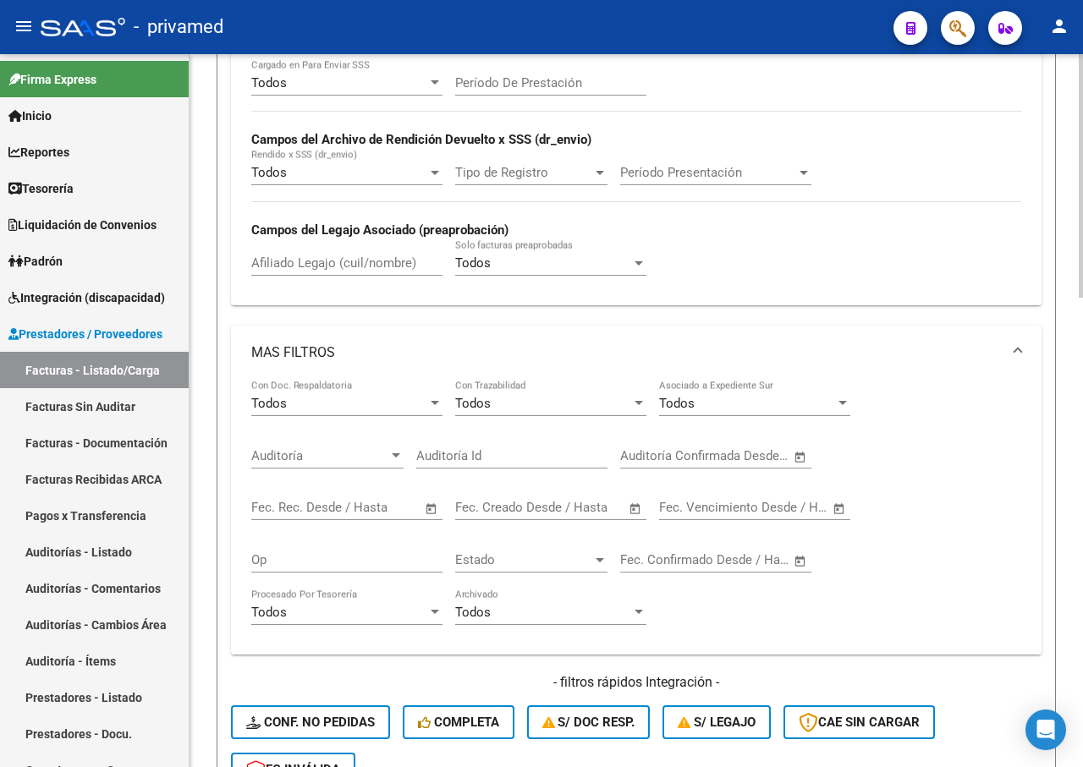
click at [370, 514] on input "text" at bounding box center [376, 507] width 82 height 15
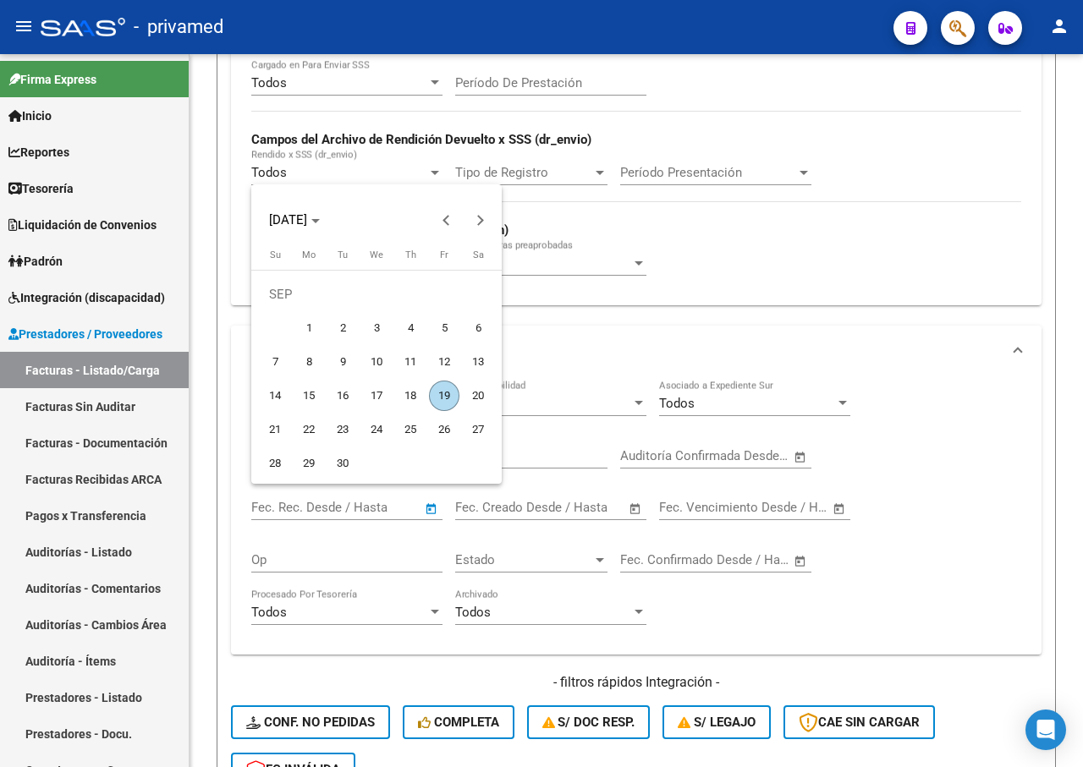
click at [308, 321] on span "1" at bounding box center [309, 328] width 30 height 30
type input "[DATE]"
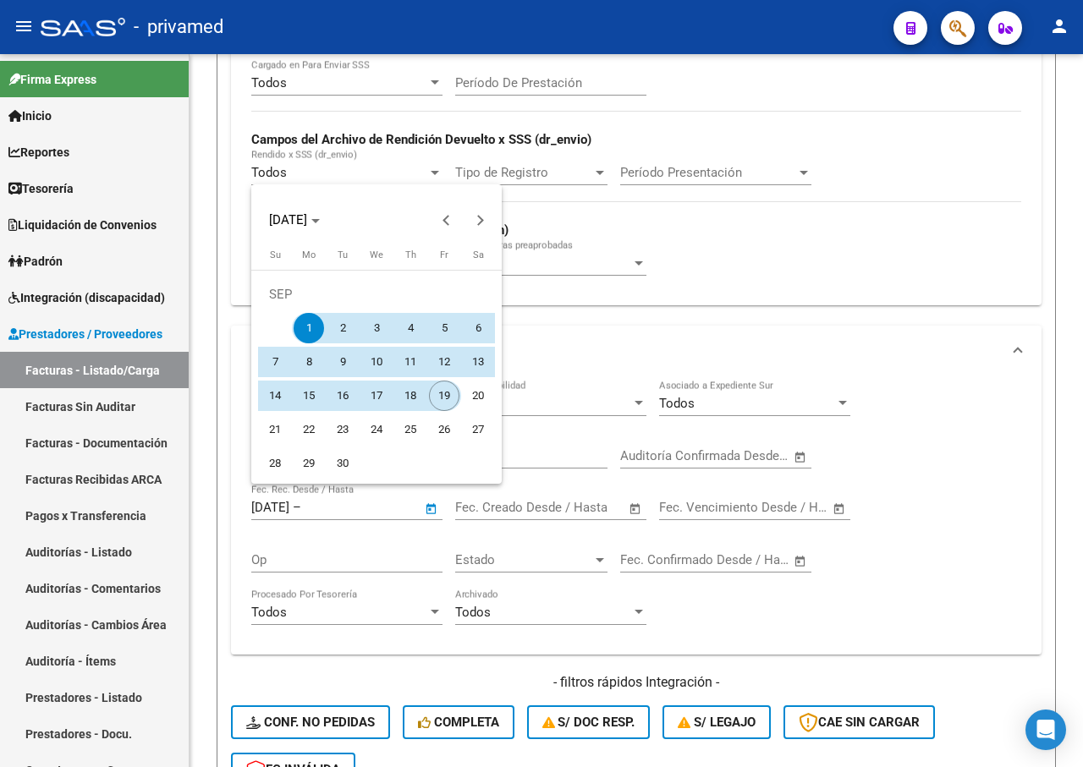
click at [439, 389] on span "19" at bounding box center [444, 396] width 30 height 30
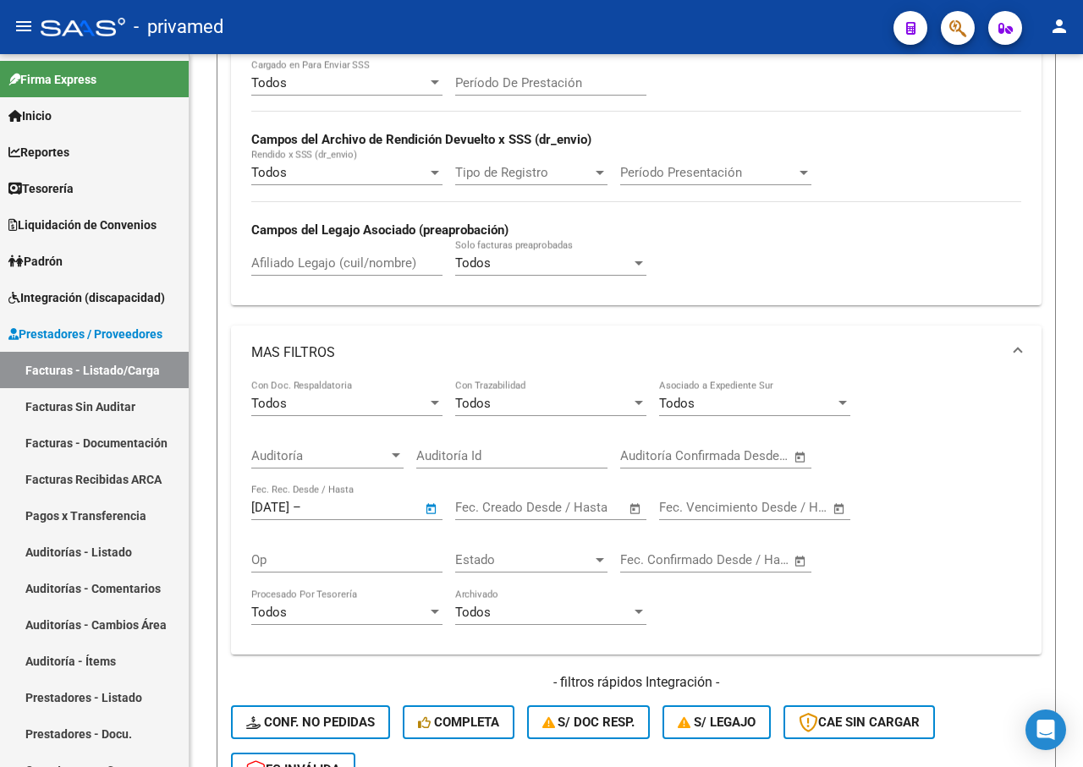
type input "[DATE]"
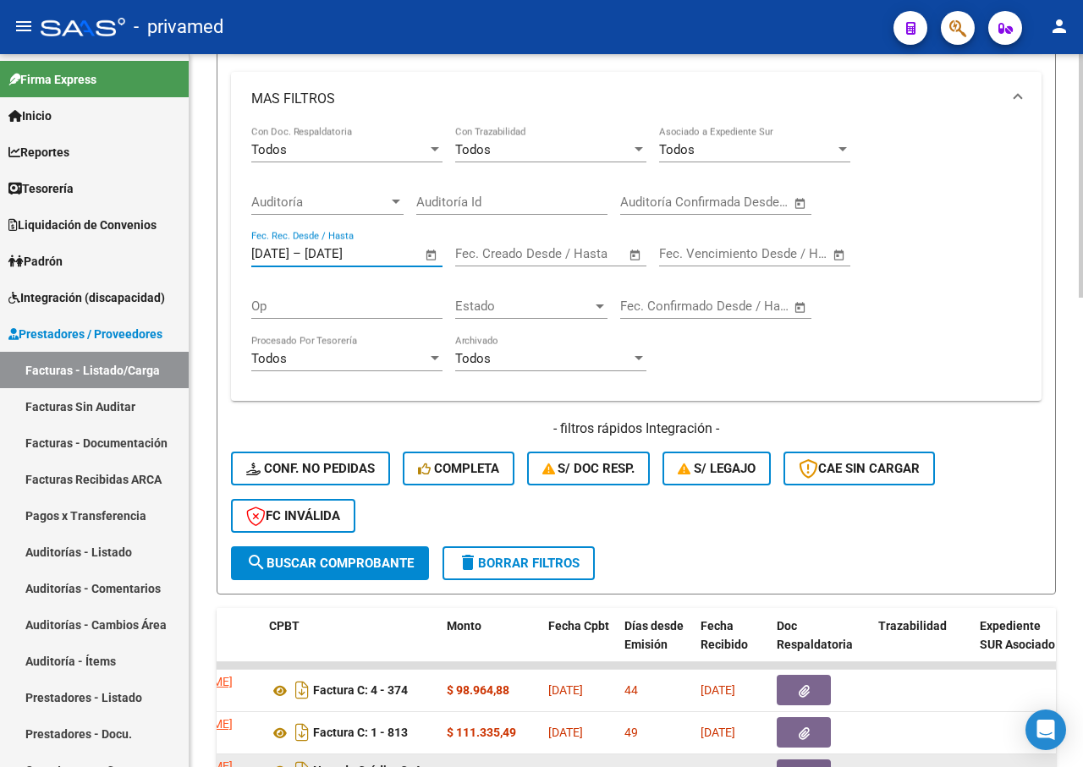
scroll to position [1015, 0]
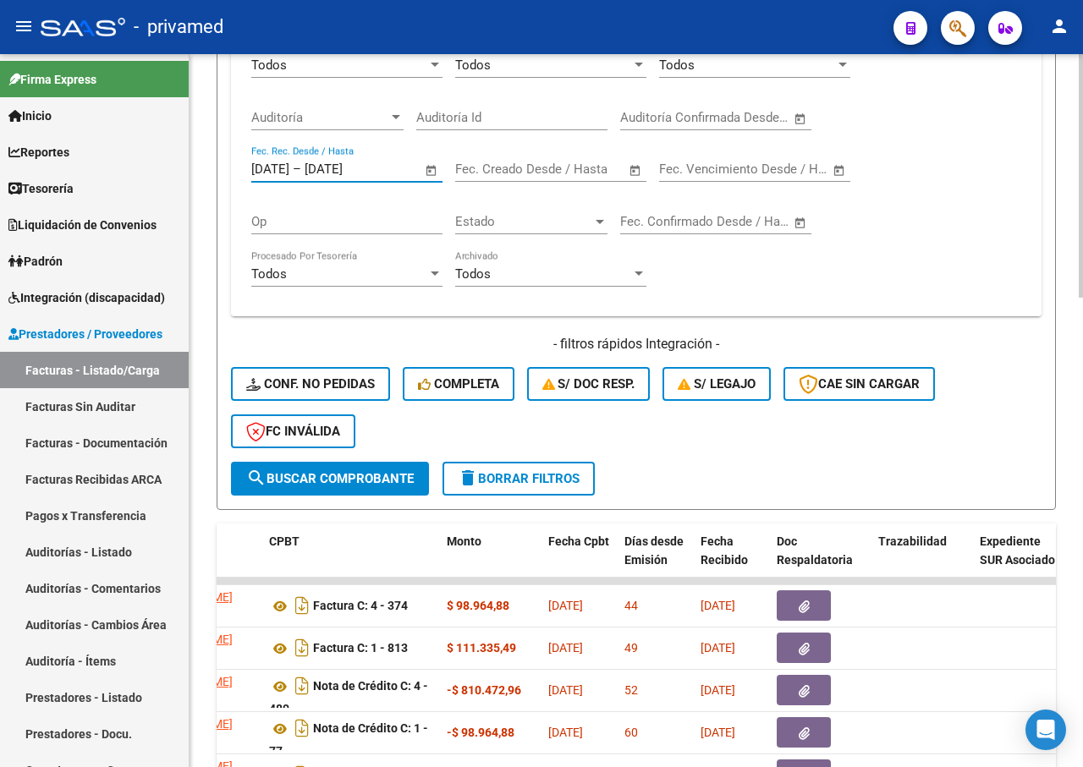
click at [377, 487] on button "search Buscar Comprobante" at bounding box center [330, 479] width 198 height 34
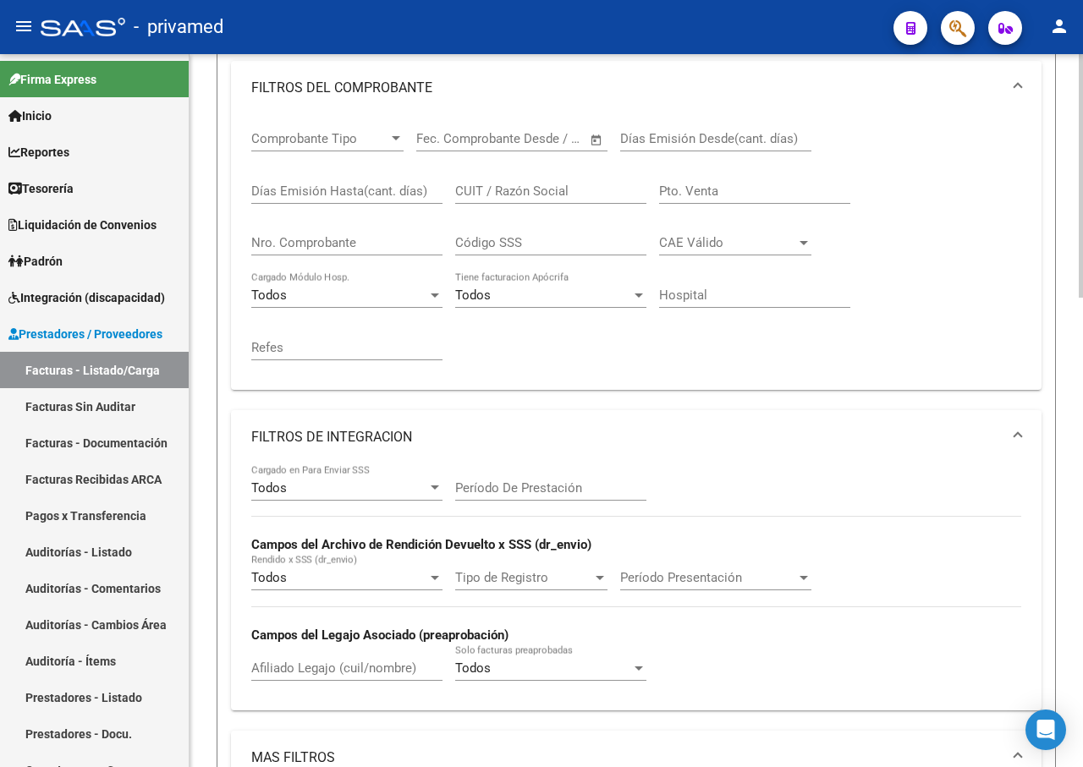
scroll to position [0, 0]
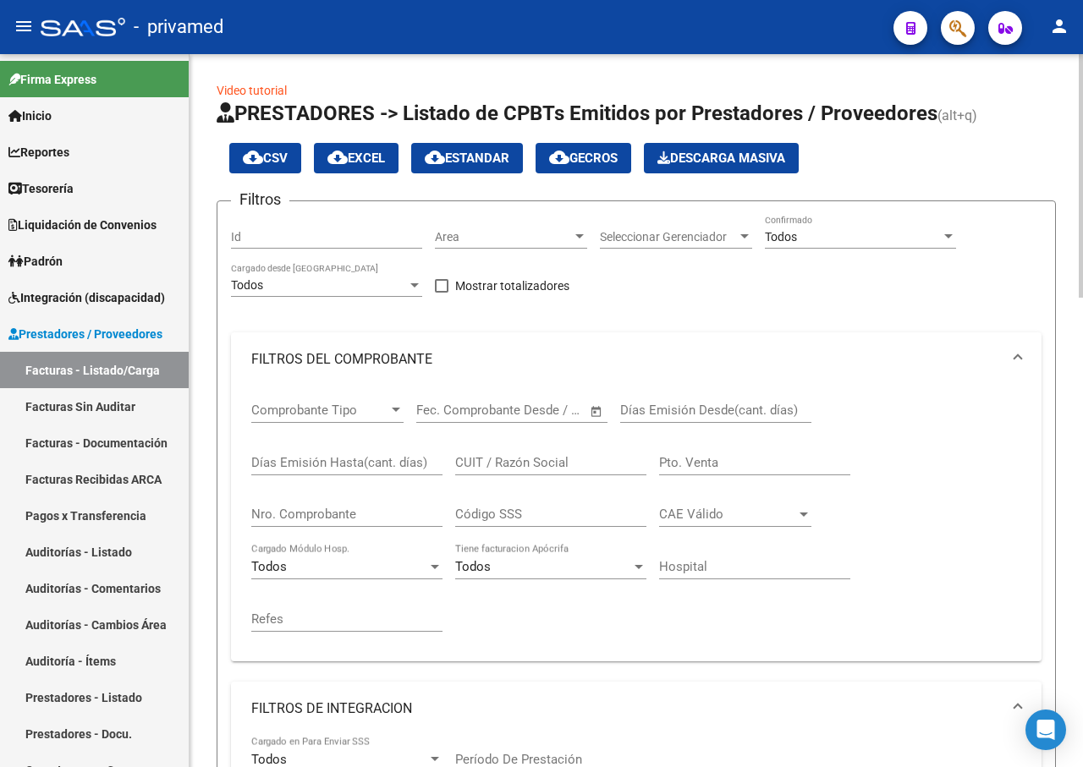
click at [352, 160] on span "cloud_download EXCEL" at bounding box center [356, 158] width 58 height 15
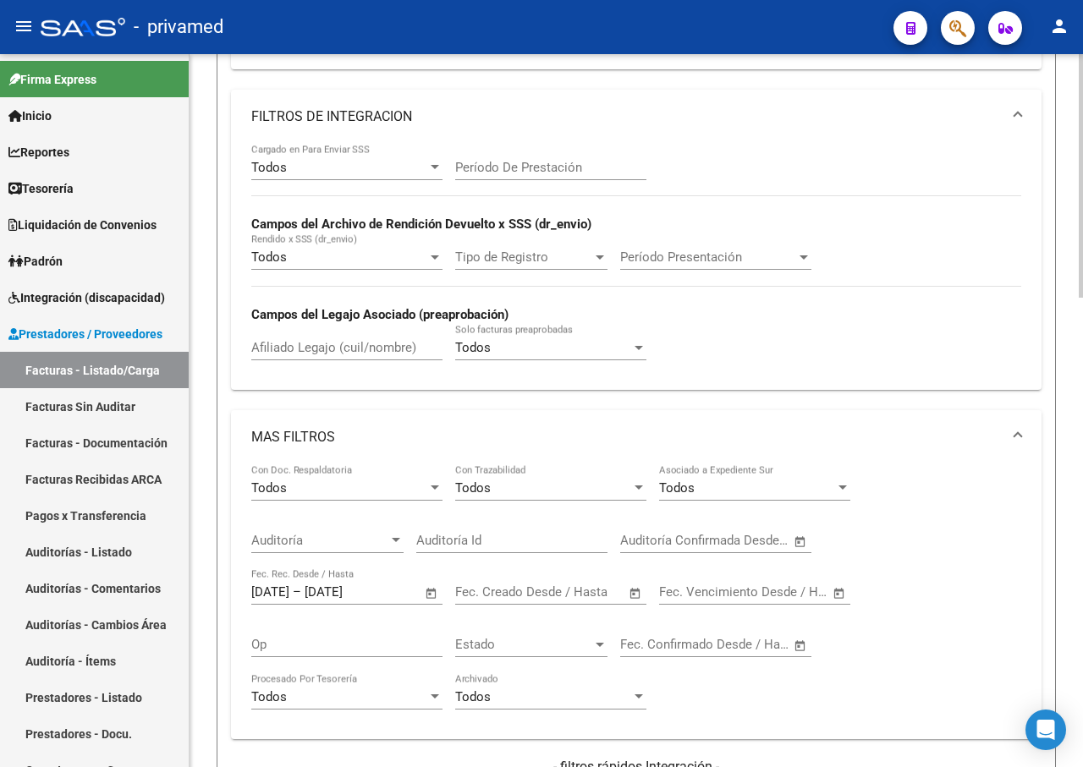
scroll to position [931, 0]
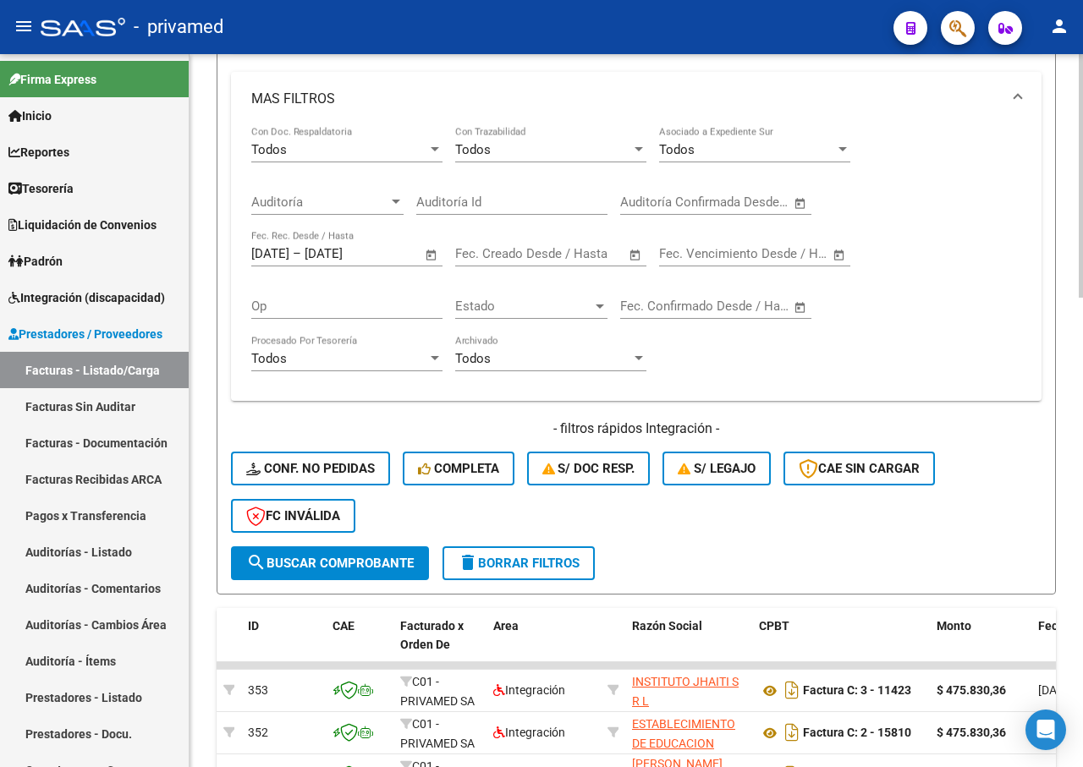
click at [361, 575] on button "search Buscar Comprobante" at bounding box center [330, 564] width 198 height 34
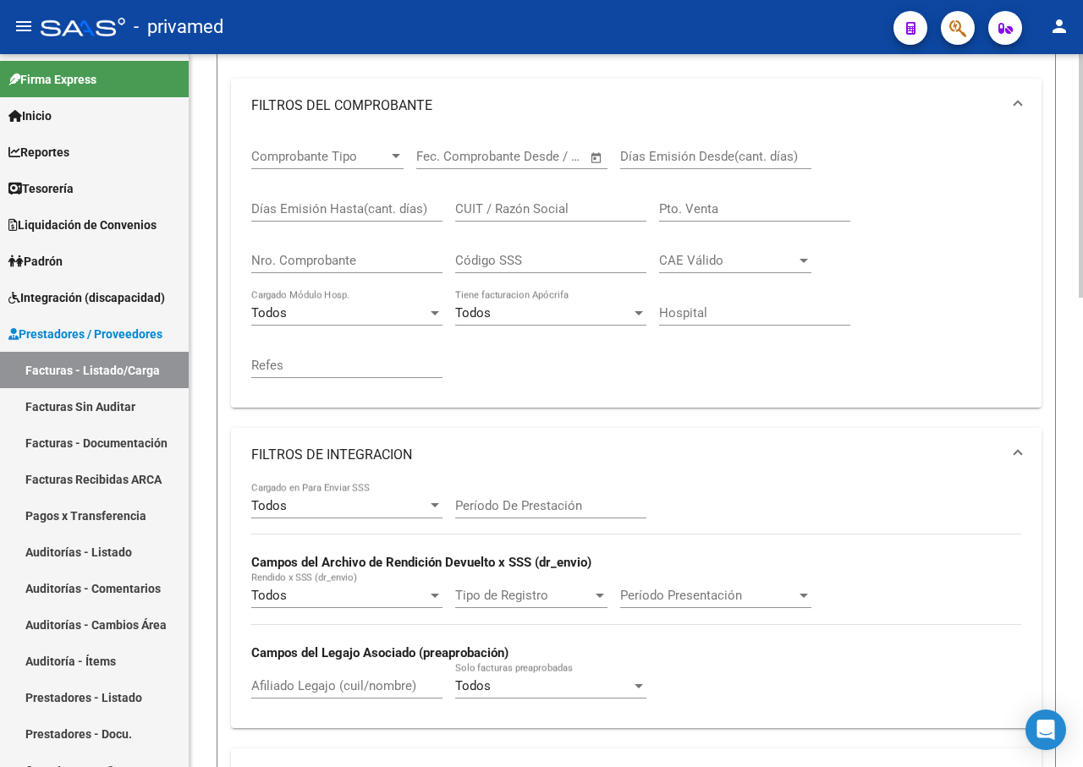
scroll to position [85, 0]
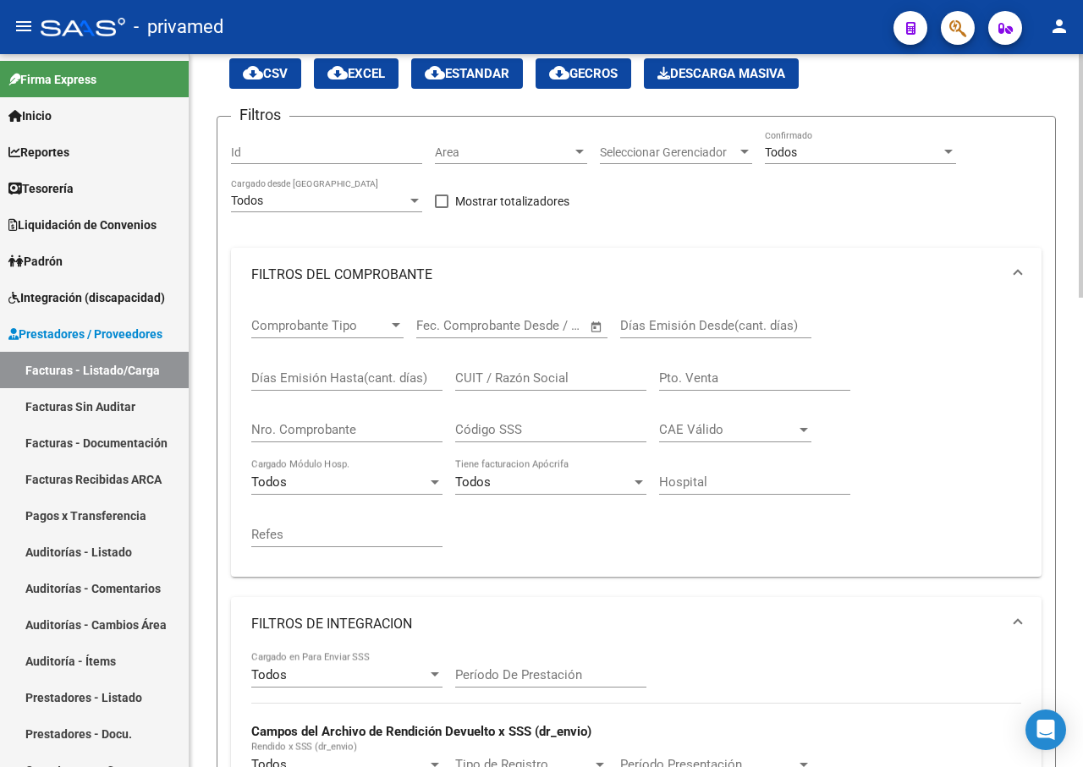
click at [529, 371] on input "CUIT / Razón Social" at bounding box center [550, 378] width 191 height 15
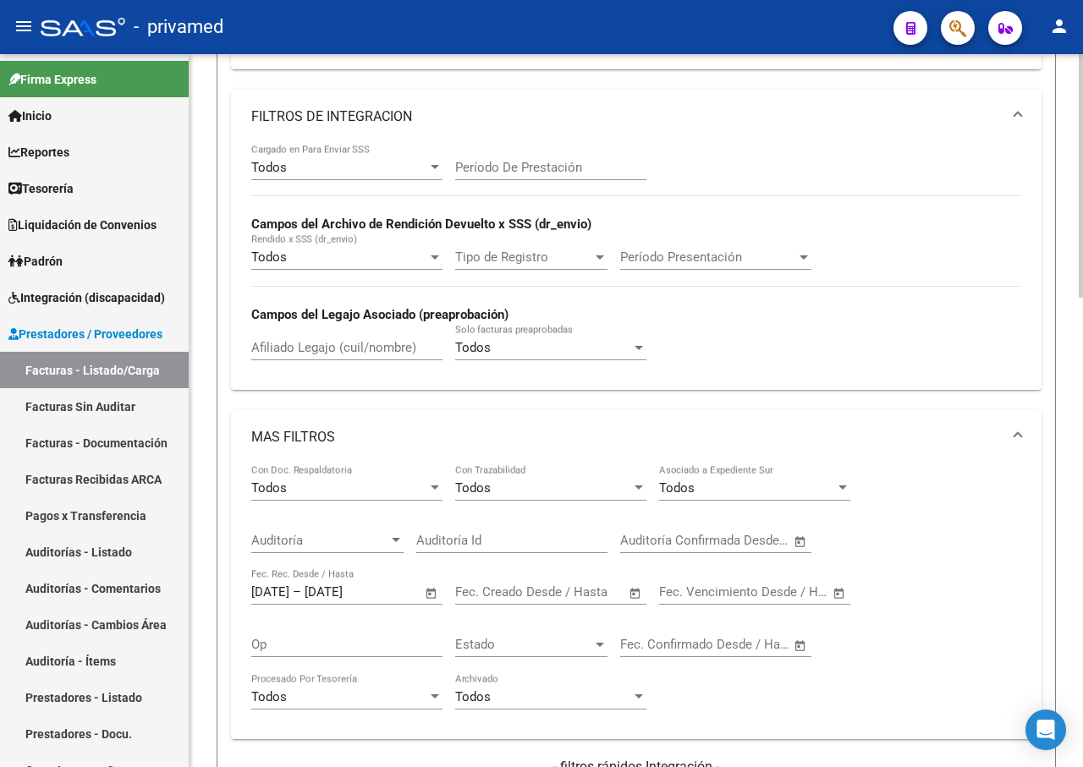
scroll to position [1015, 0]
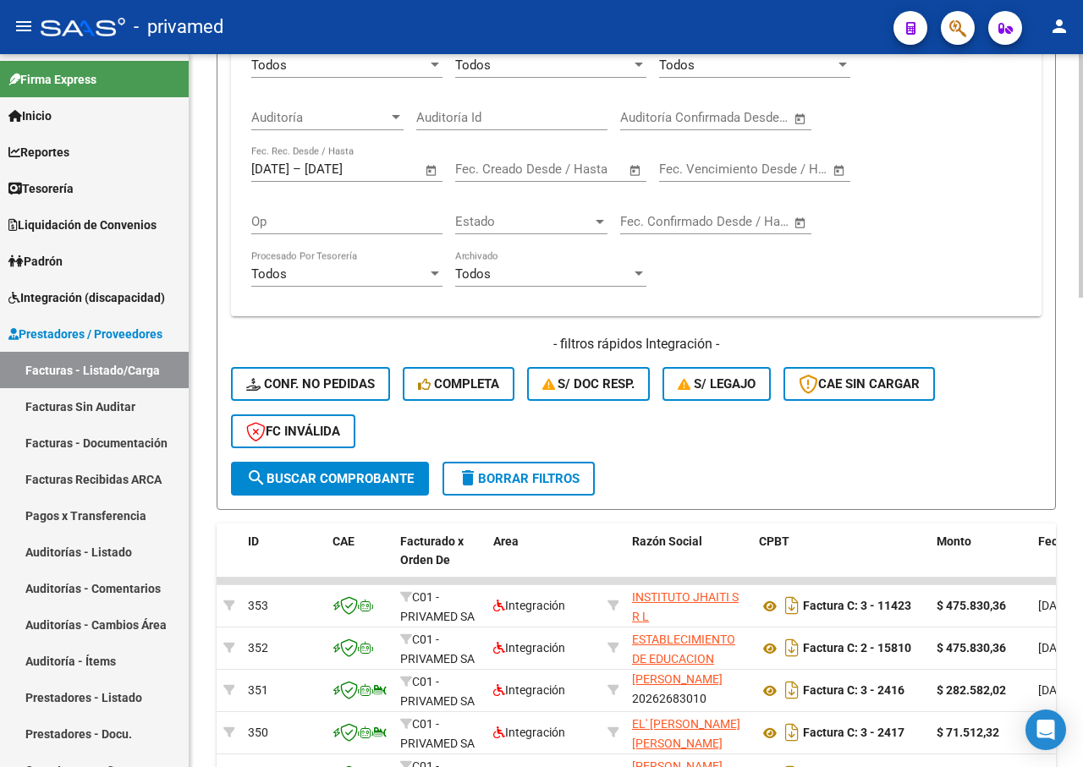
type input "edor"
click at [343, 465] on button "search Buscar Comprobante" at bounding box center [330, 479] width 198 height 34
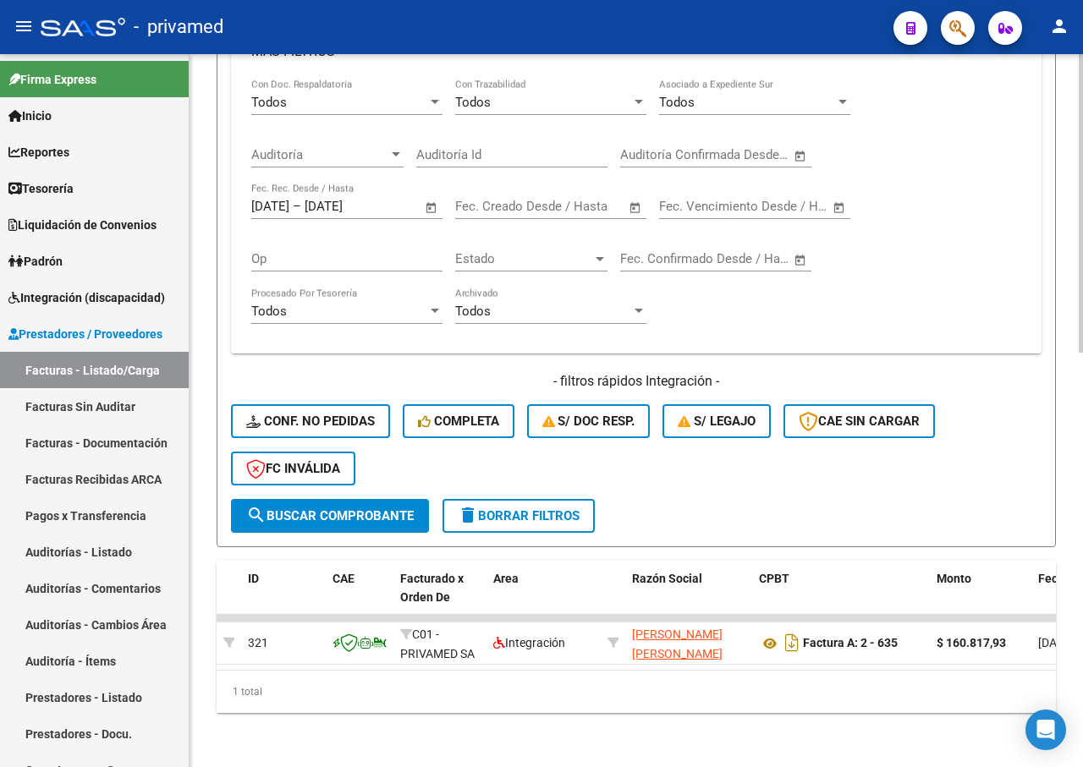
scroll to position [991, 0]
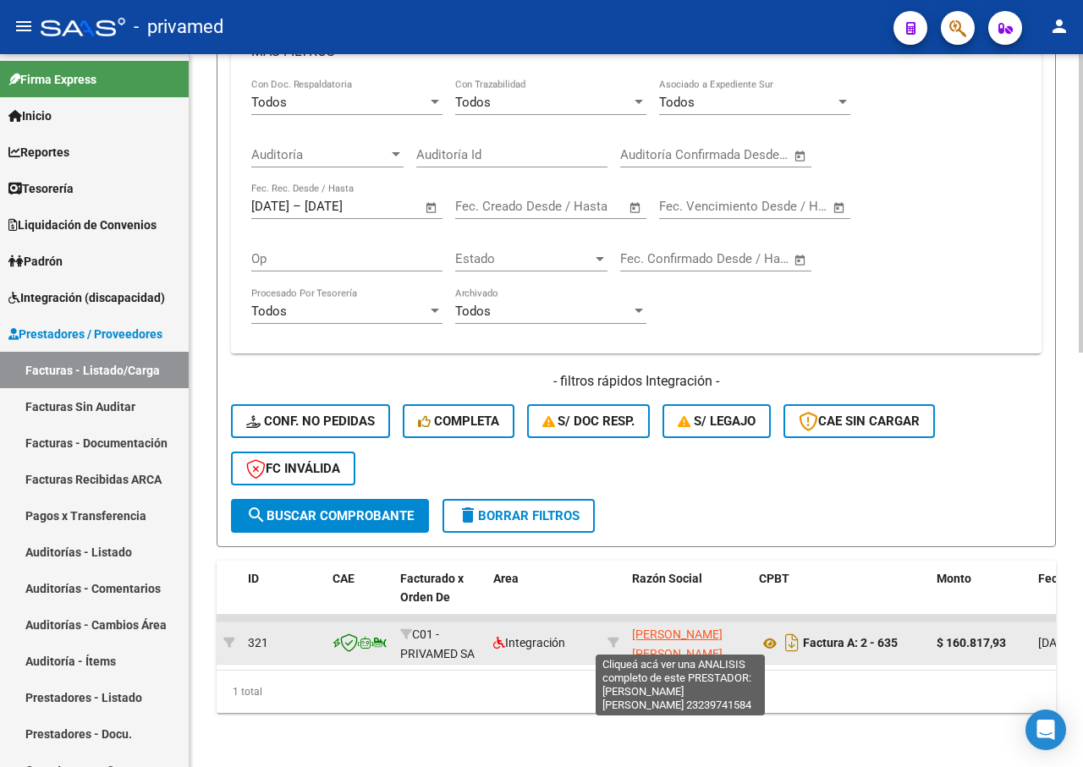
click at [674, 628] on span "[PERSON_NAME] [PERSON_NAME]" at bounding box center [677, 644] width 91 height 33
type textarea "23239741584"
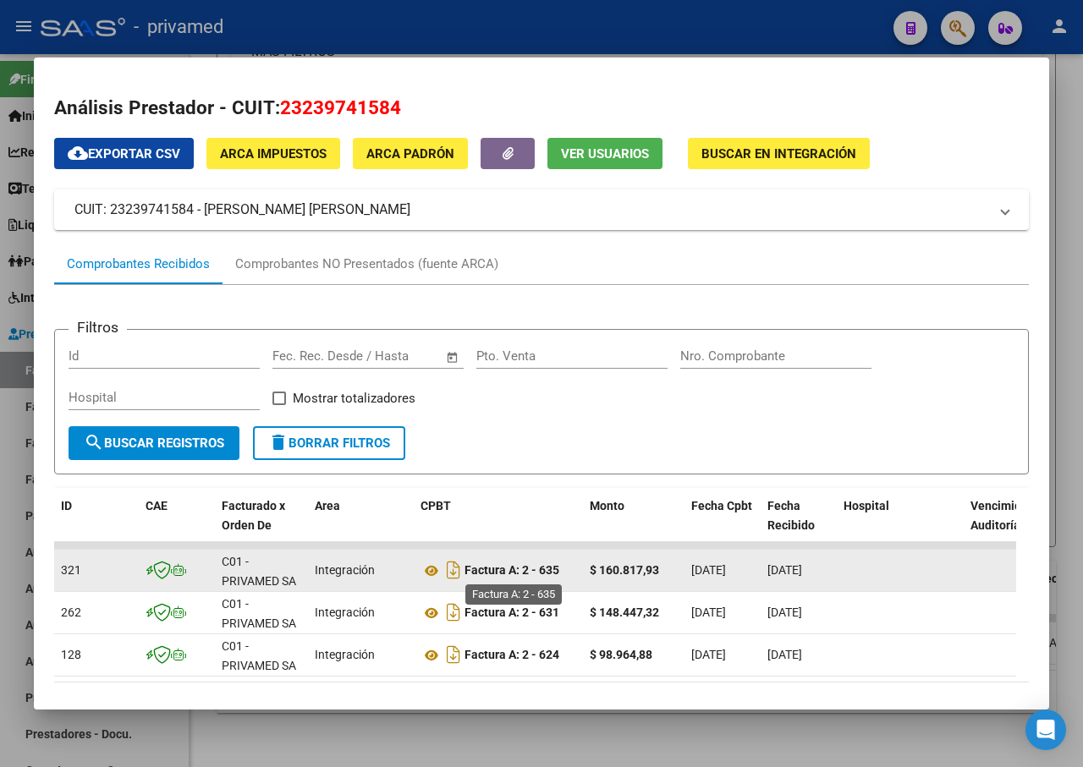
scroll to position [81, 0]
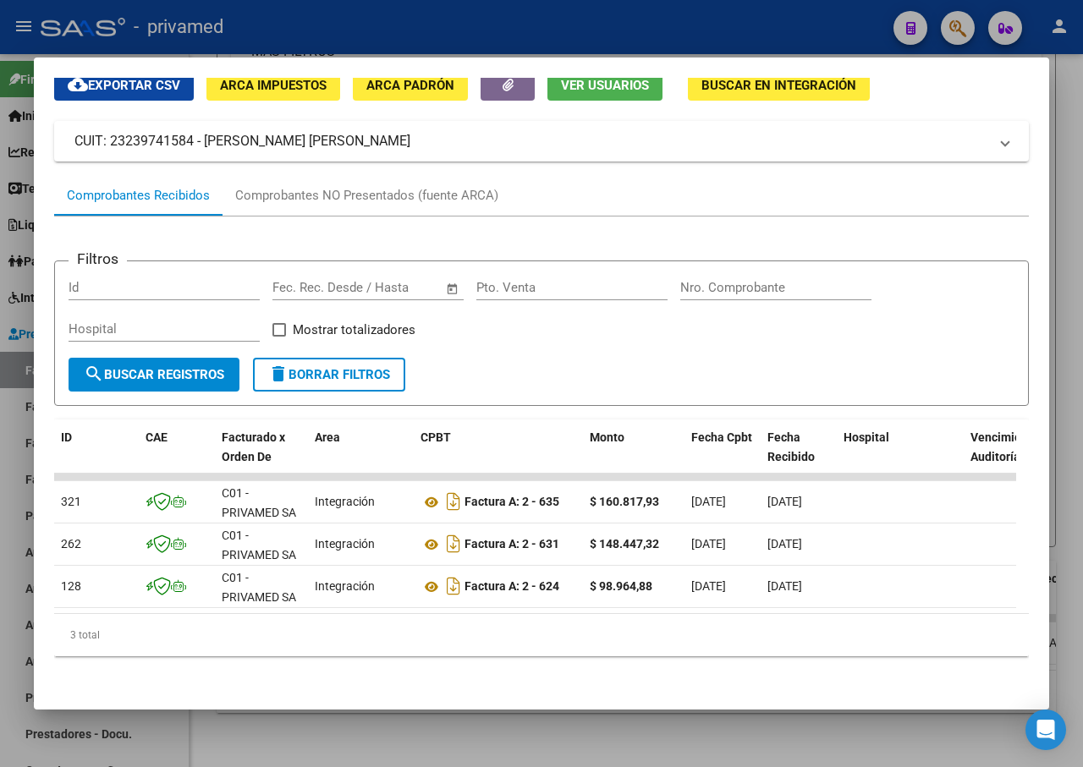
click at [690, 753] on div at bounding box center [541, 383] width 1083 height 767
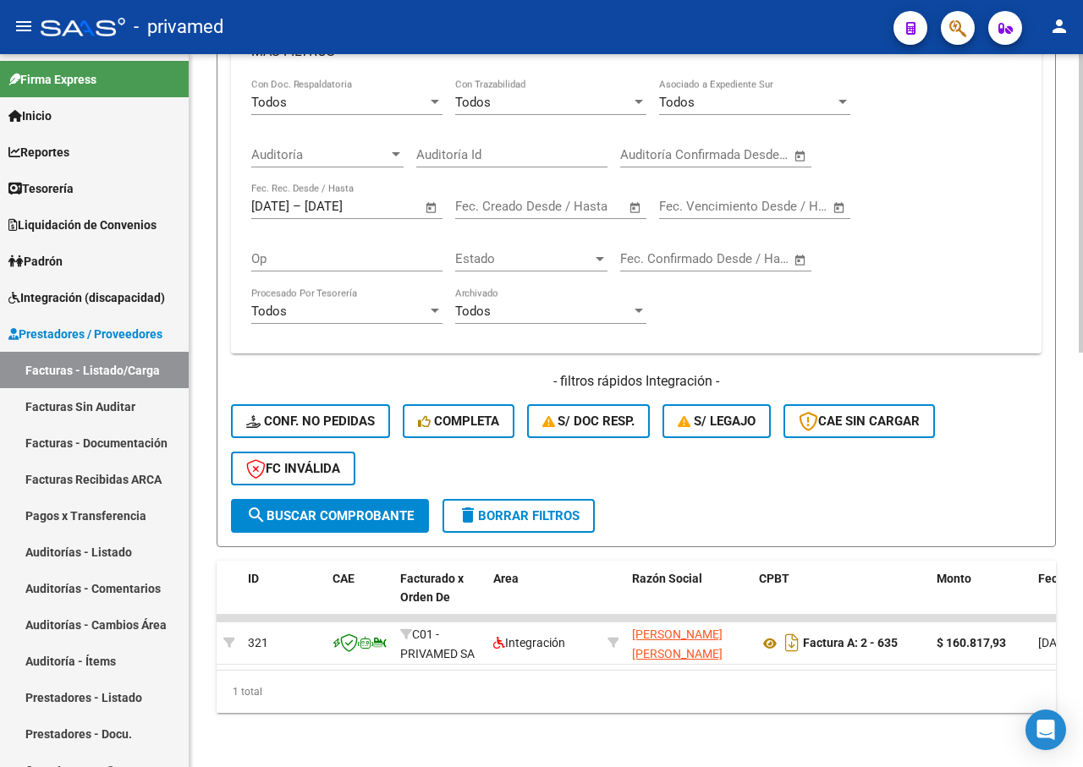
click at [1009, 212] on div "Todos Con Doc. Respaldatoria Todos Con Trazabilidad Todos Asociado a Expediente…" at bounding box center [636, 209] width 770 height 261
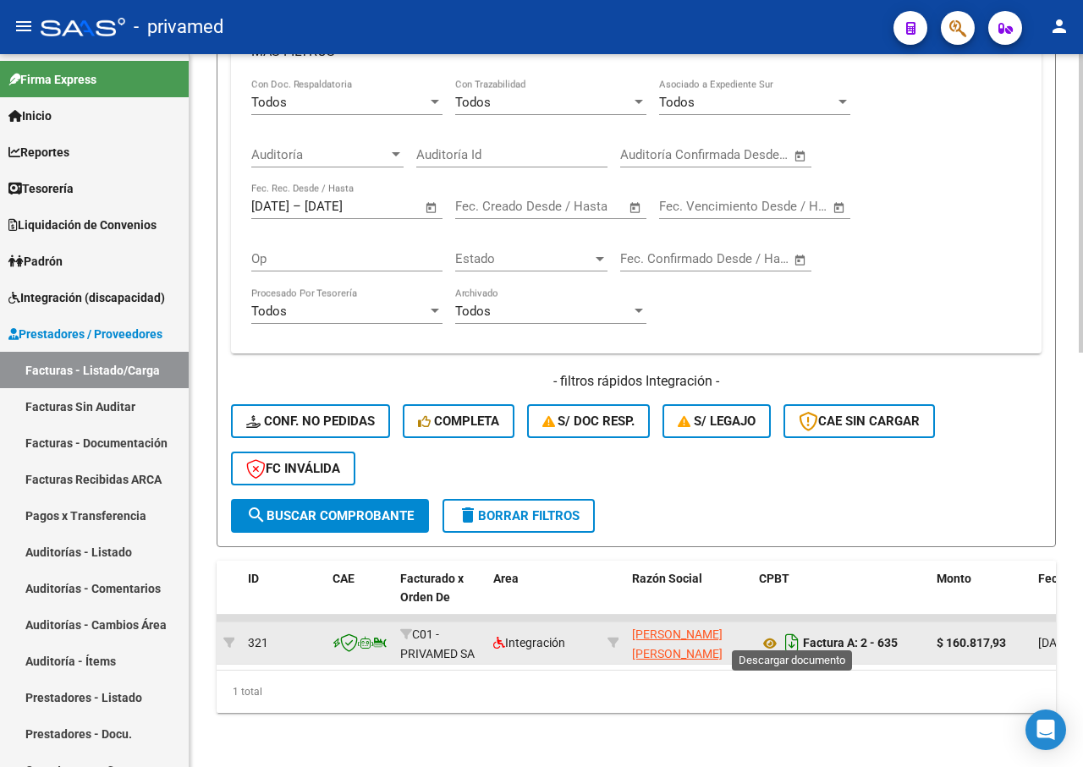
click at [791, 631] on icon "Descargar documento" at bounding box center [792, 643] width 22 height 27
